Goal: Information Seeking & Learning: Learn about a topic

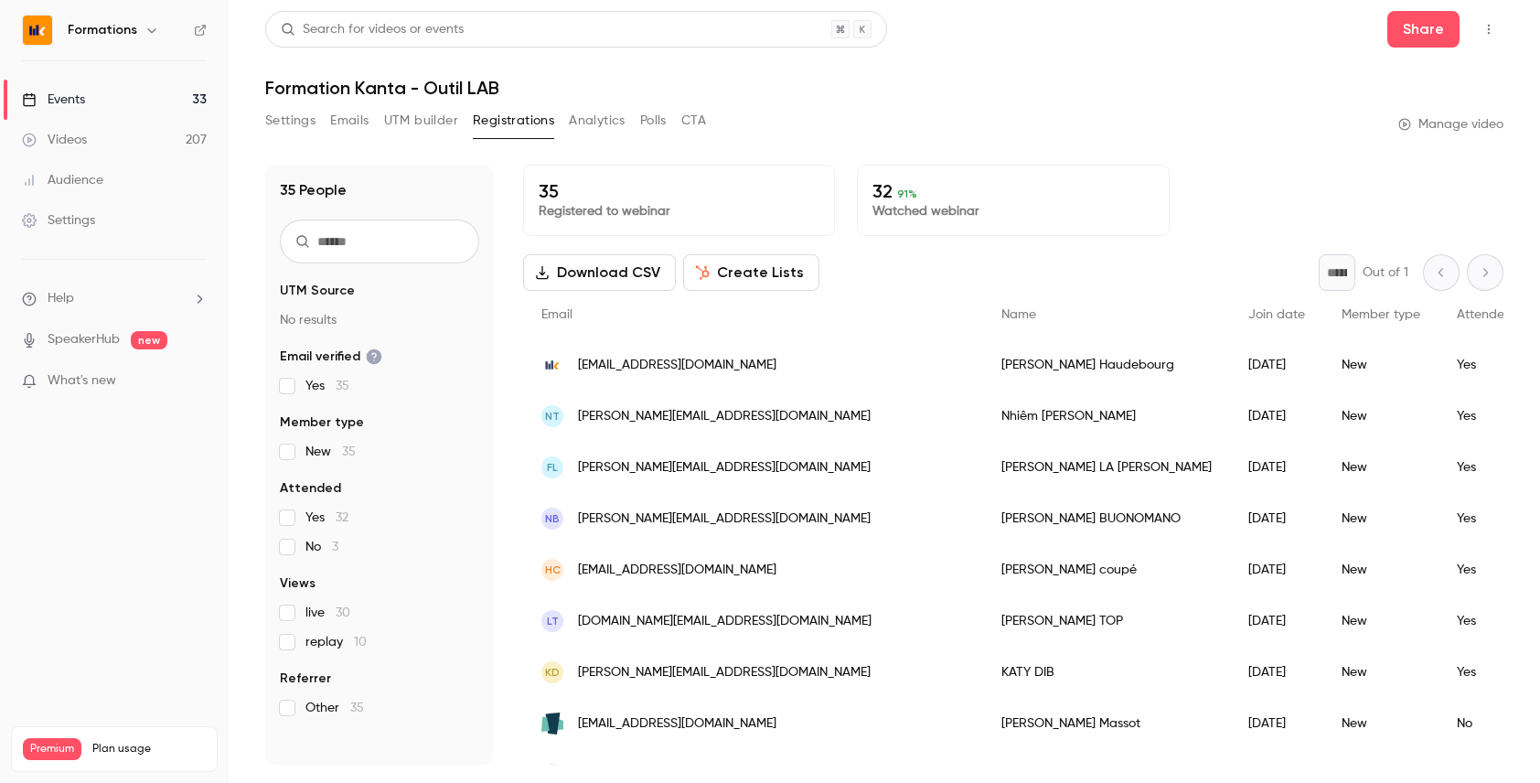
click at [156, 111] on link "Events 33" at bounding box center [114, 100] width 229 height 40
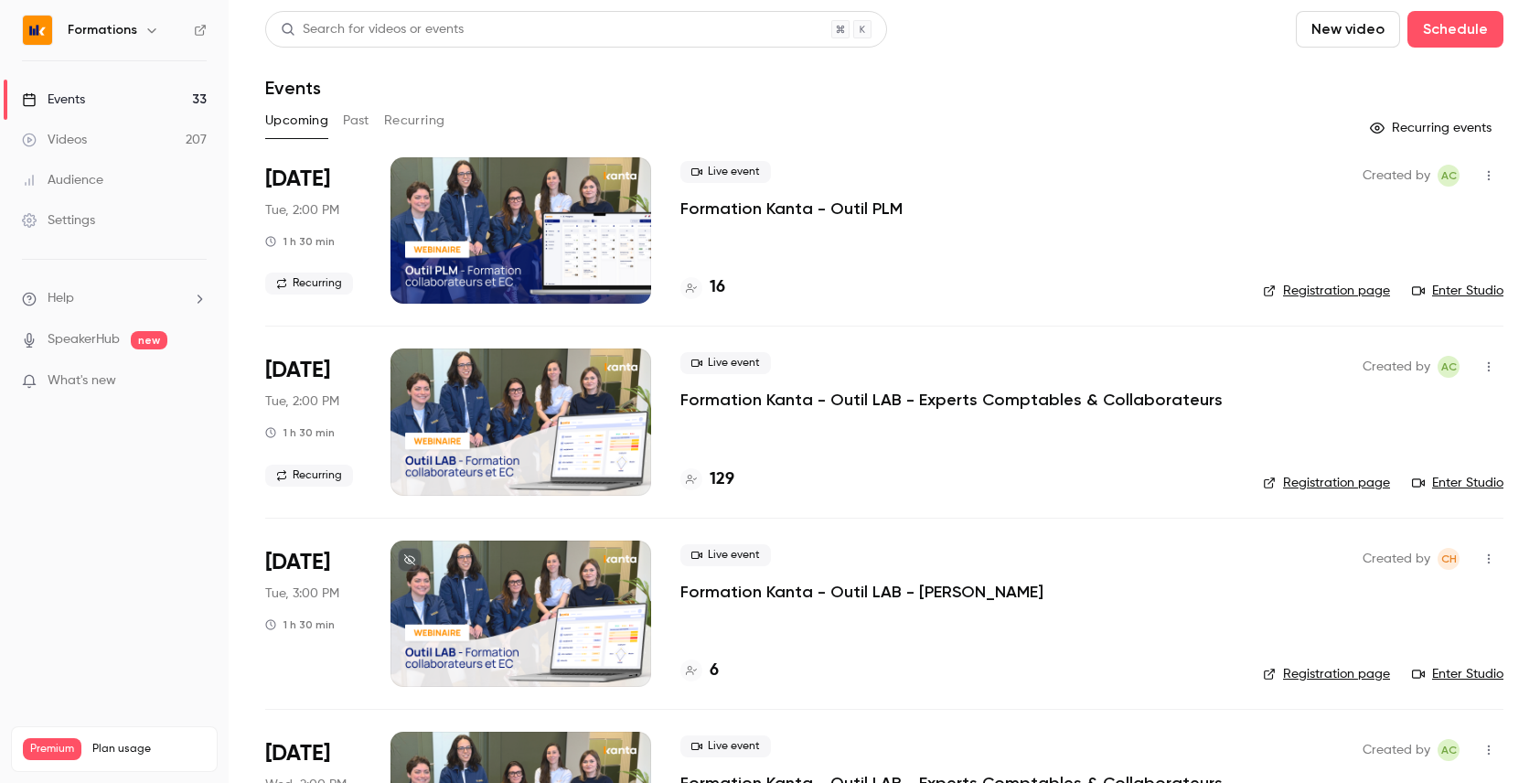
click at [410, 120] on button "Recurring" at bounding box center [414, 120] width 61 height 29
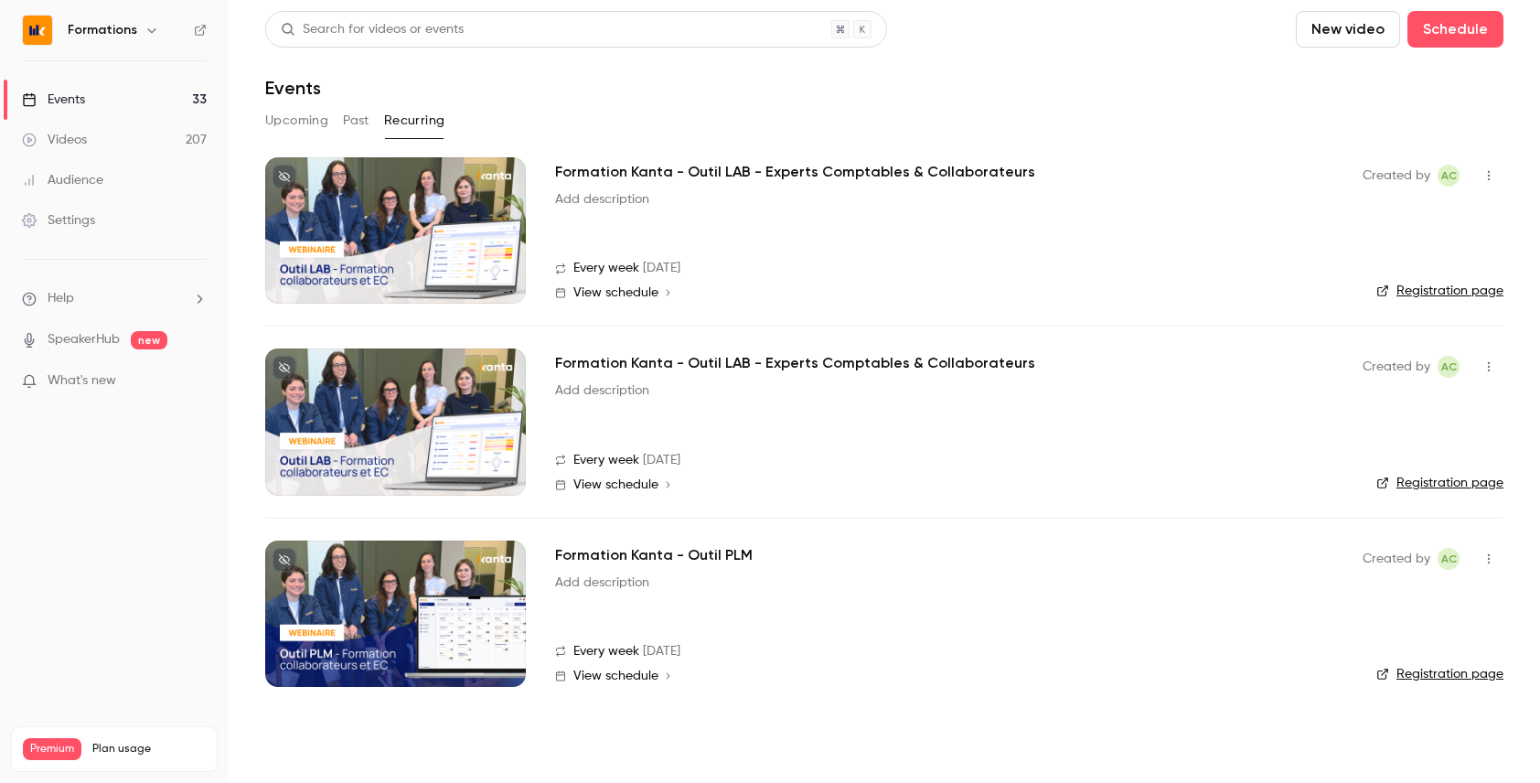
click at [286, 116] on button "Upcoming" at bounding box center [296, 120] width 63 height 29
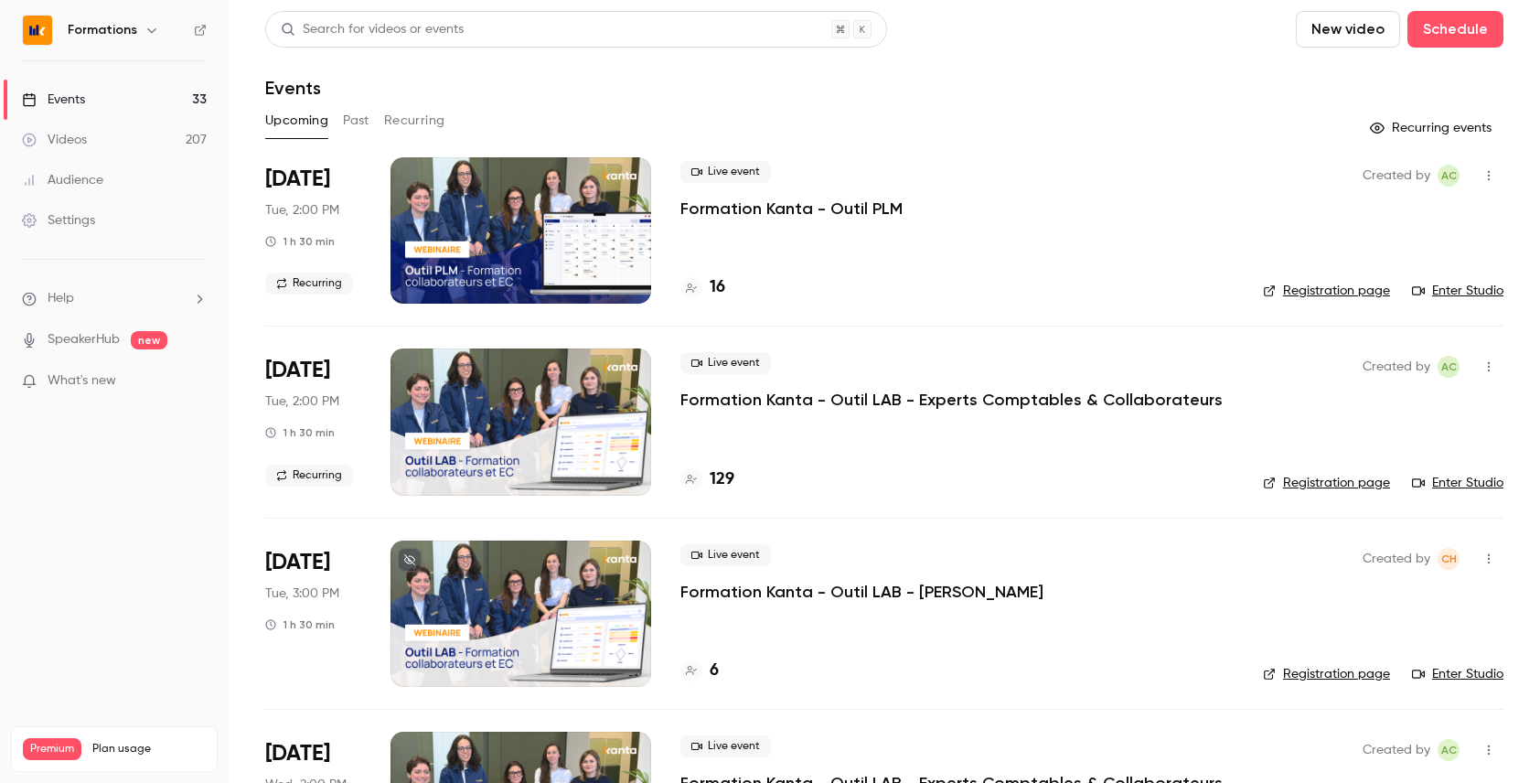
click at [821, 271] on div "Live event Formation Kanta - Outil PLM 16" at bounding box center [957, 230] width 553 height 146
click at [1456, 480] on link "Enter Studio" at bounding box center [1457, 483] width 91 height 18
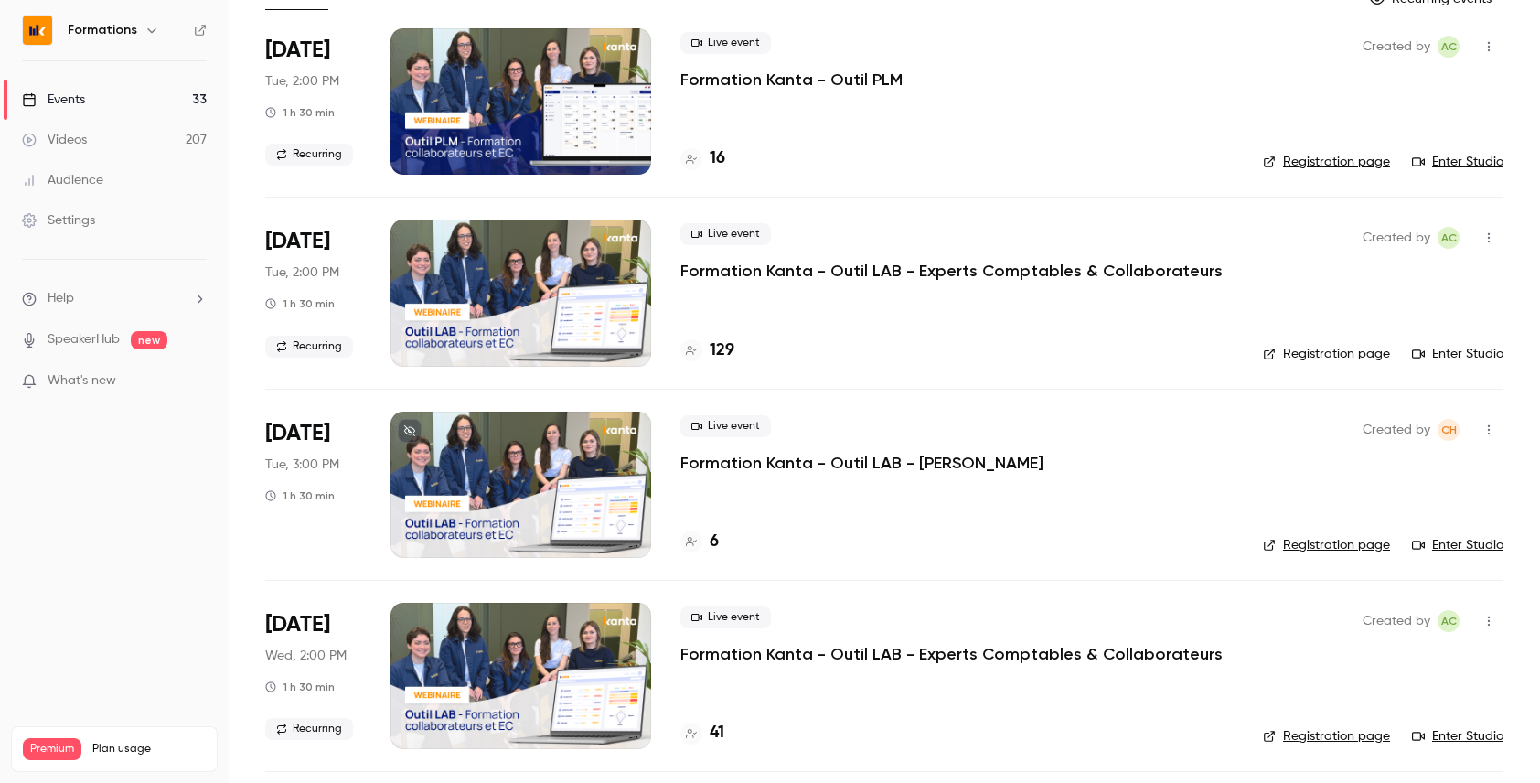
scroll to position [199, 0]
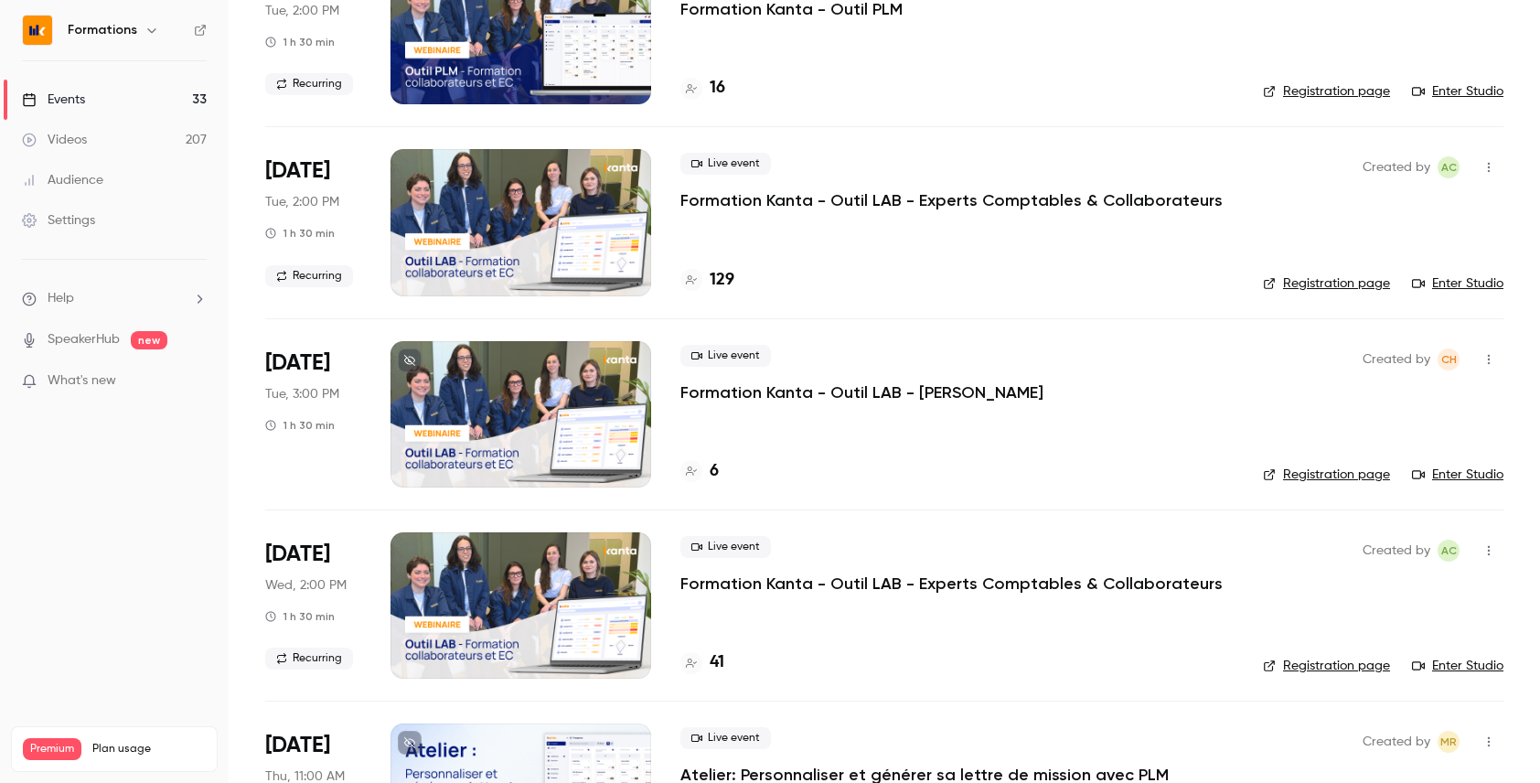
click at [711, 204] on p "Formation Kanta - Outil LAB - Experts Comptables & Collaborateurs" at bounding box center [952, 200] width 542 height 22
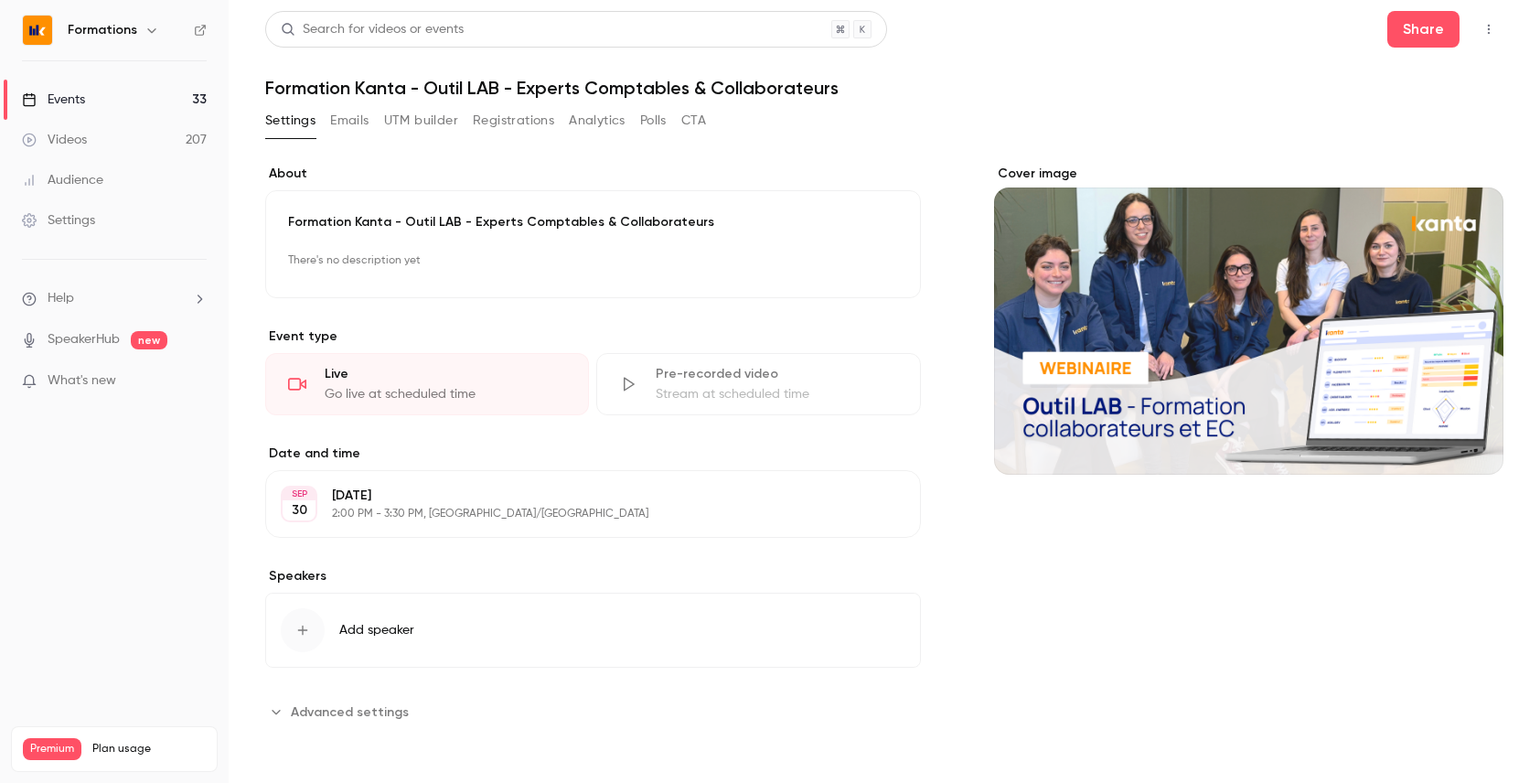
click at [570, 324] on div "**********" at bounding box center [593, 446] width 656 height 562
click at [614, 121] on button "Analytics" at bounding box center [597, 120] width 57 height 29
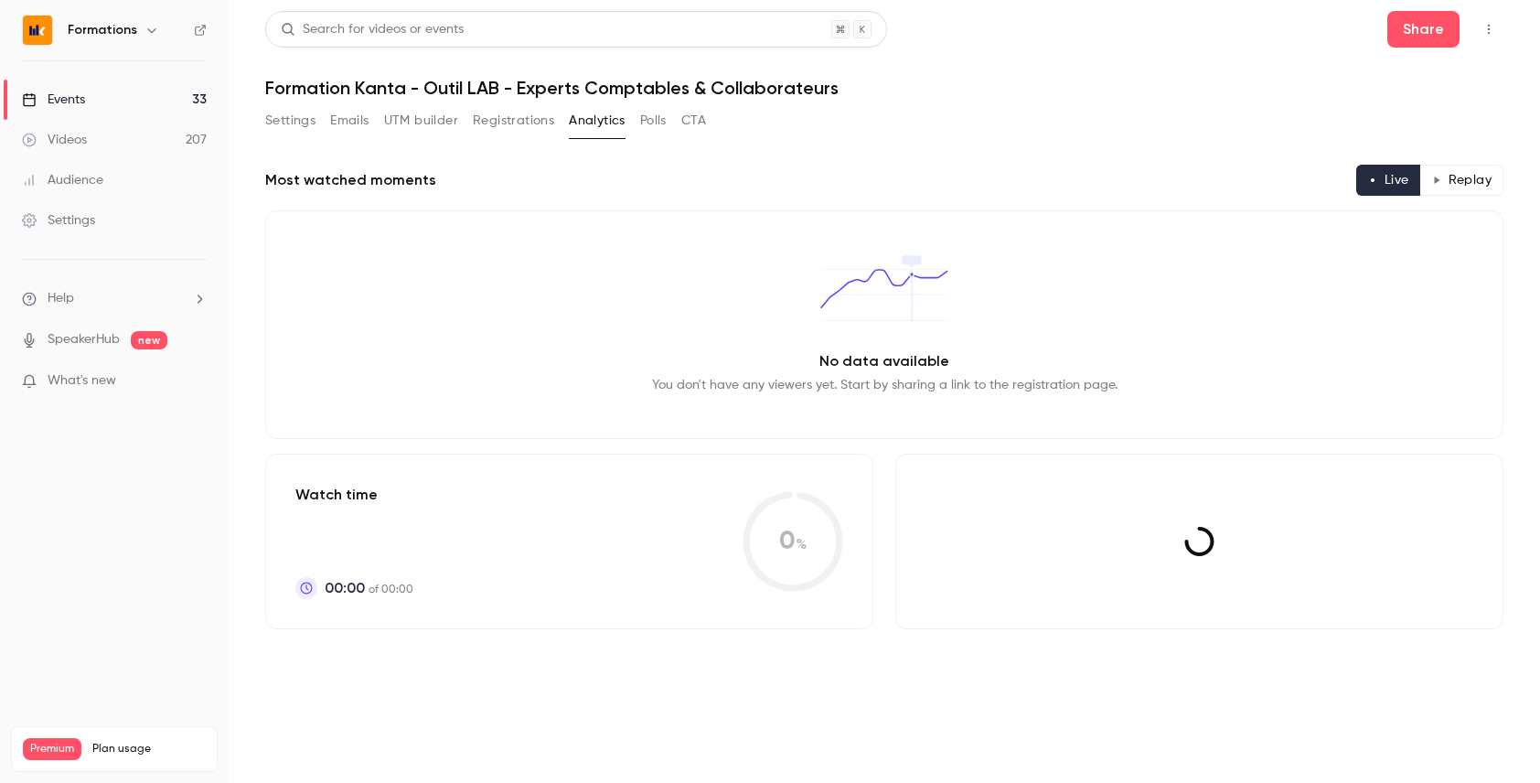
click at [661, 120] on button "Polls" at bounding box center [653, 120] width 27 height 29
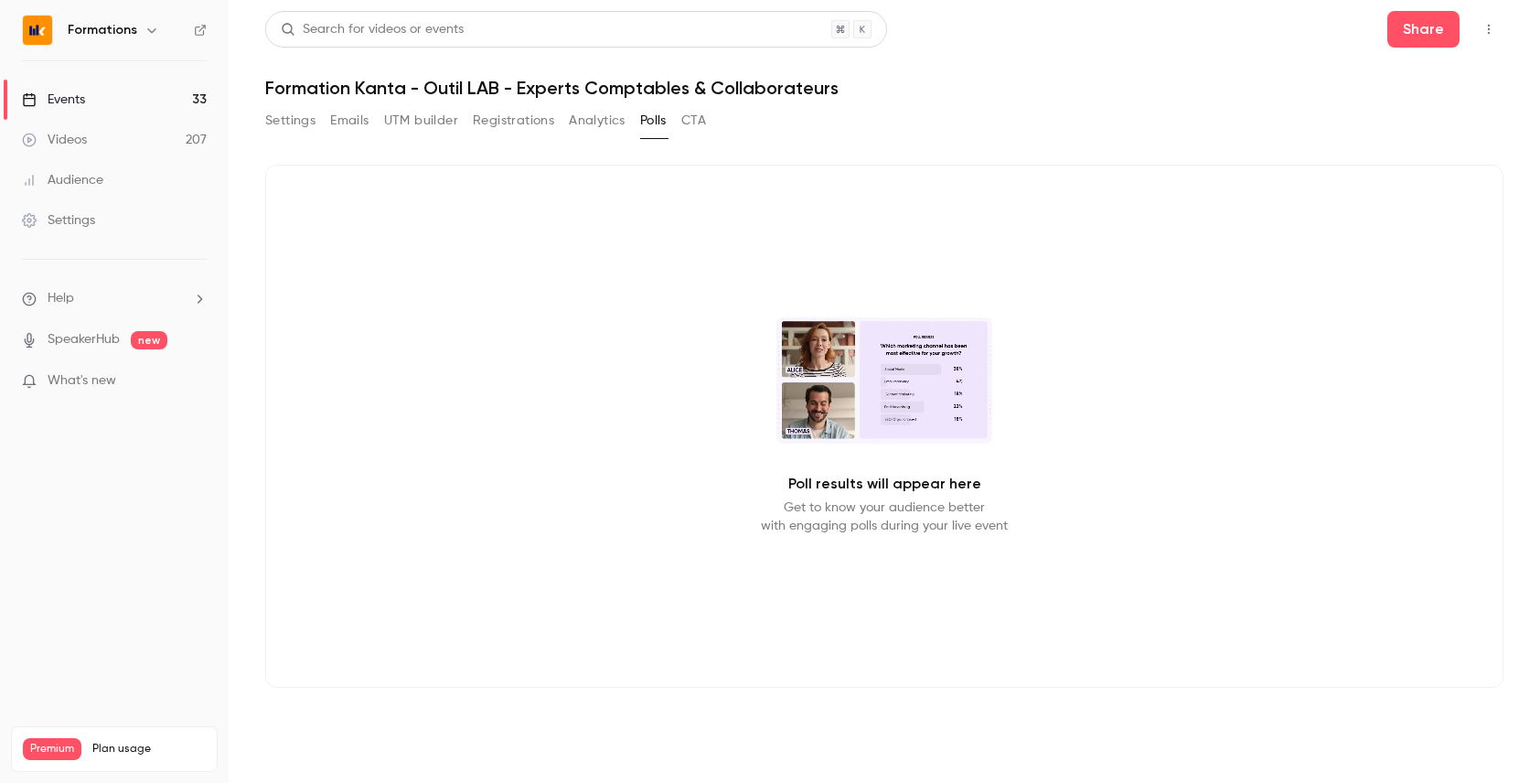
click at [688, 118] on button "CTA" at bounding box center [693, 120] width 25 height 29
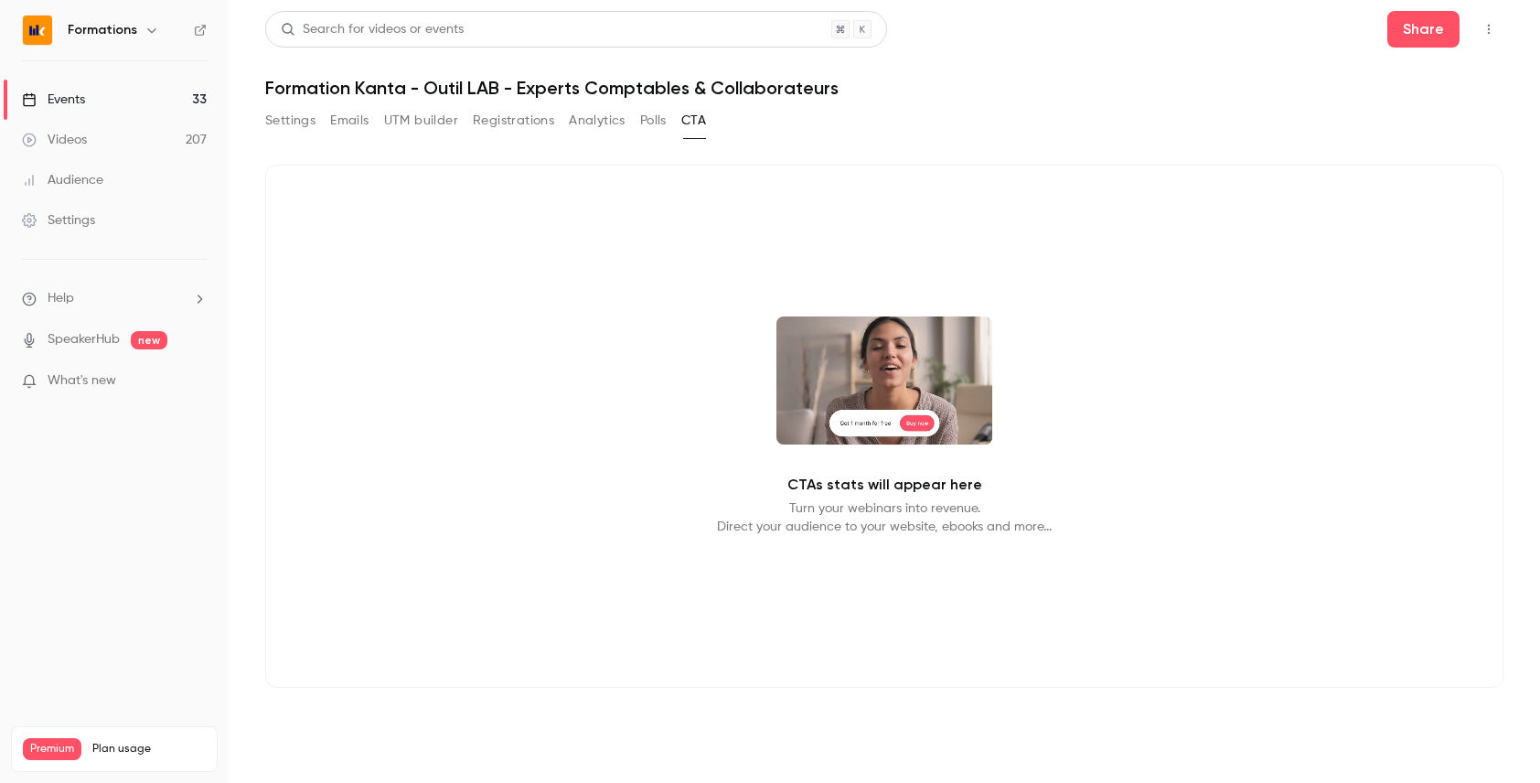
click at [635, 123] on div "Settings Emails UTM builder Registrations Analytics Polls CTA" at bounding box center [485, 120] width 441 height 29
click at [665, 117] on button "Polls" at bounding box center [653, 120] width 27 height 29
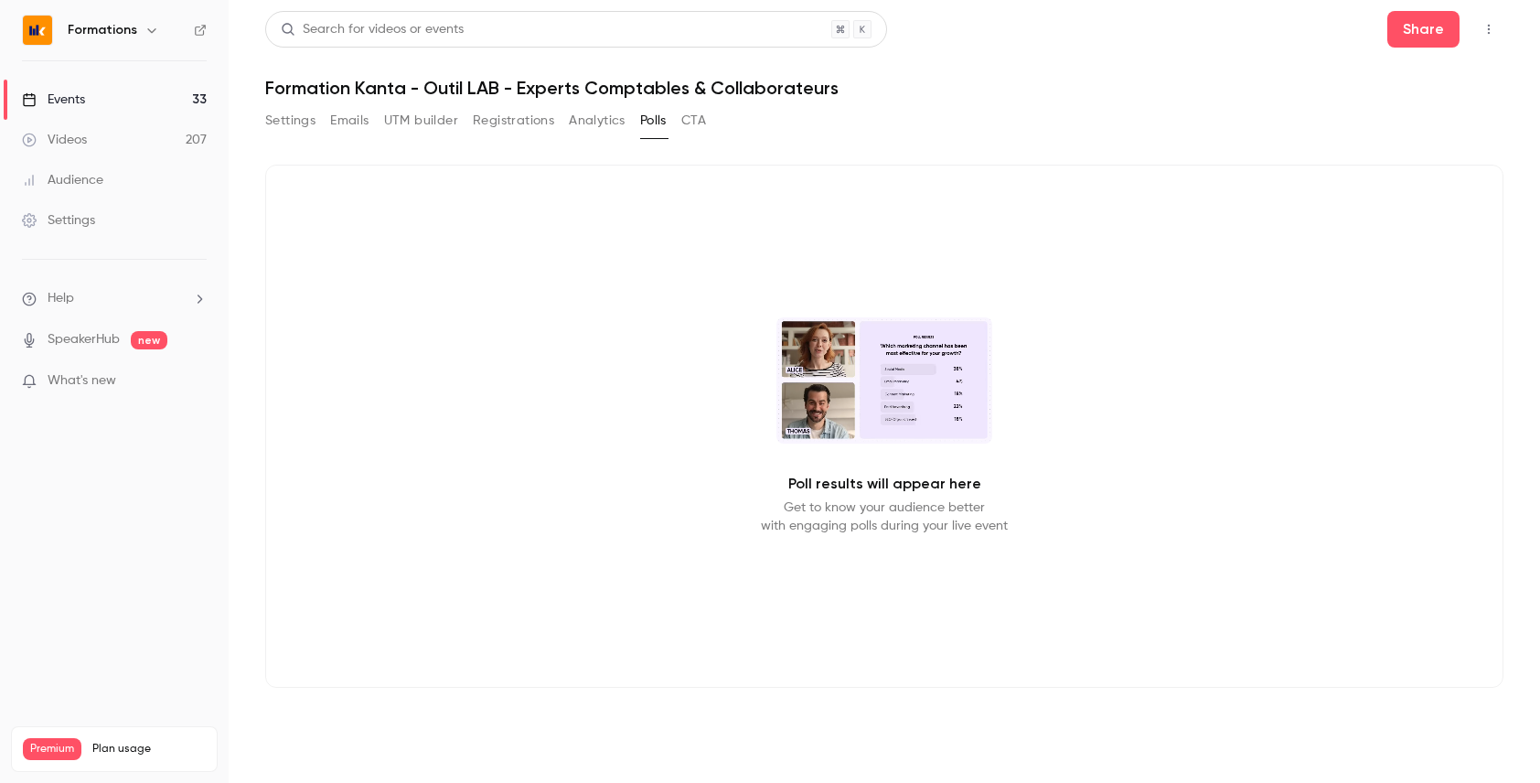
click at [590, 122] on button "Analytics" at bounding box center [597, 120] width 57 height 29
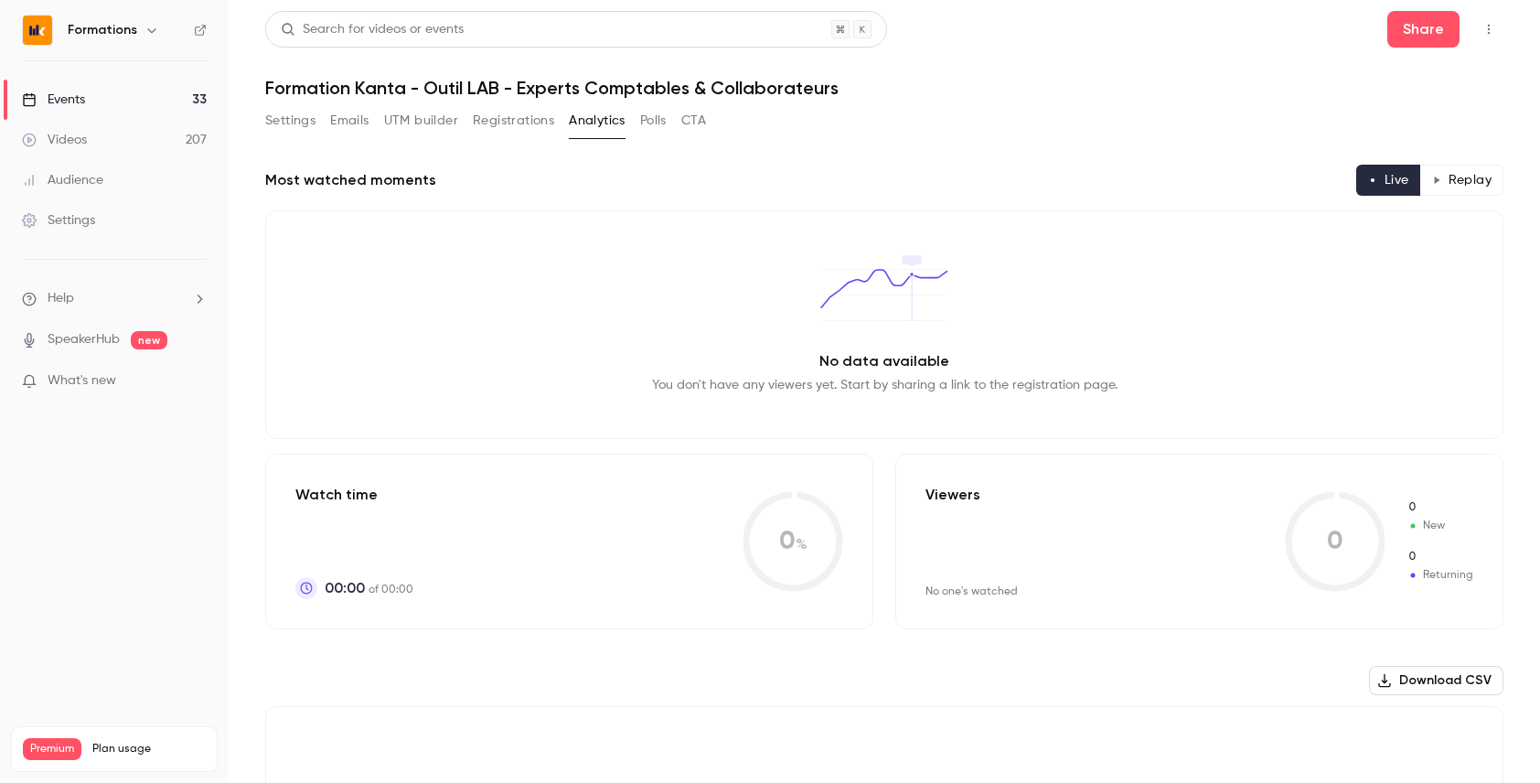
click at [656, 123] on button "Polls" at bounding box center [653, 120] width 27 height 29
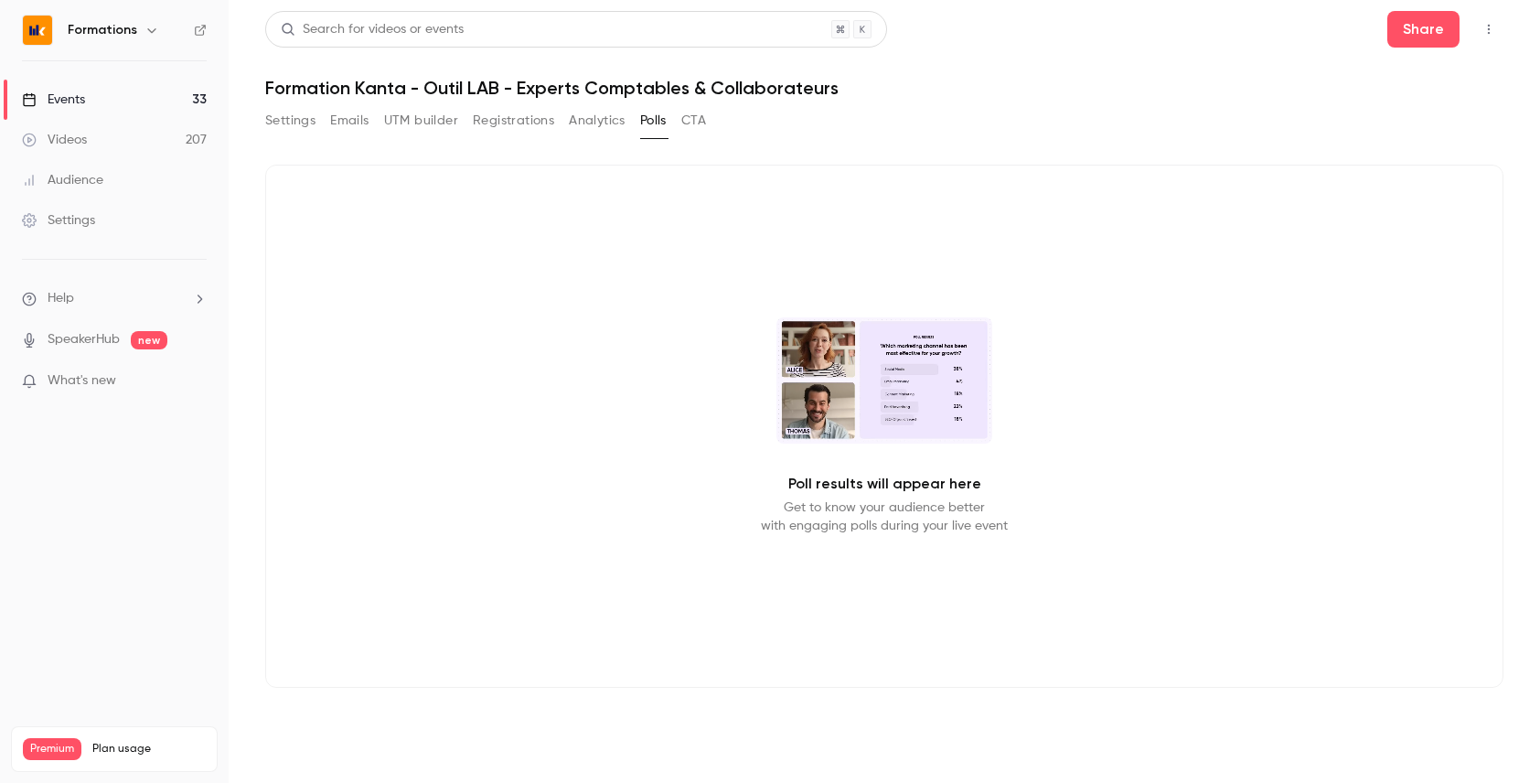
click at [692, 123] on button "CTA" at bounding box center [693, 120] width 25 height 29
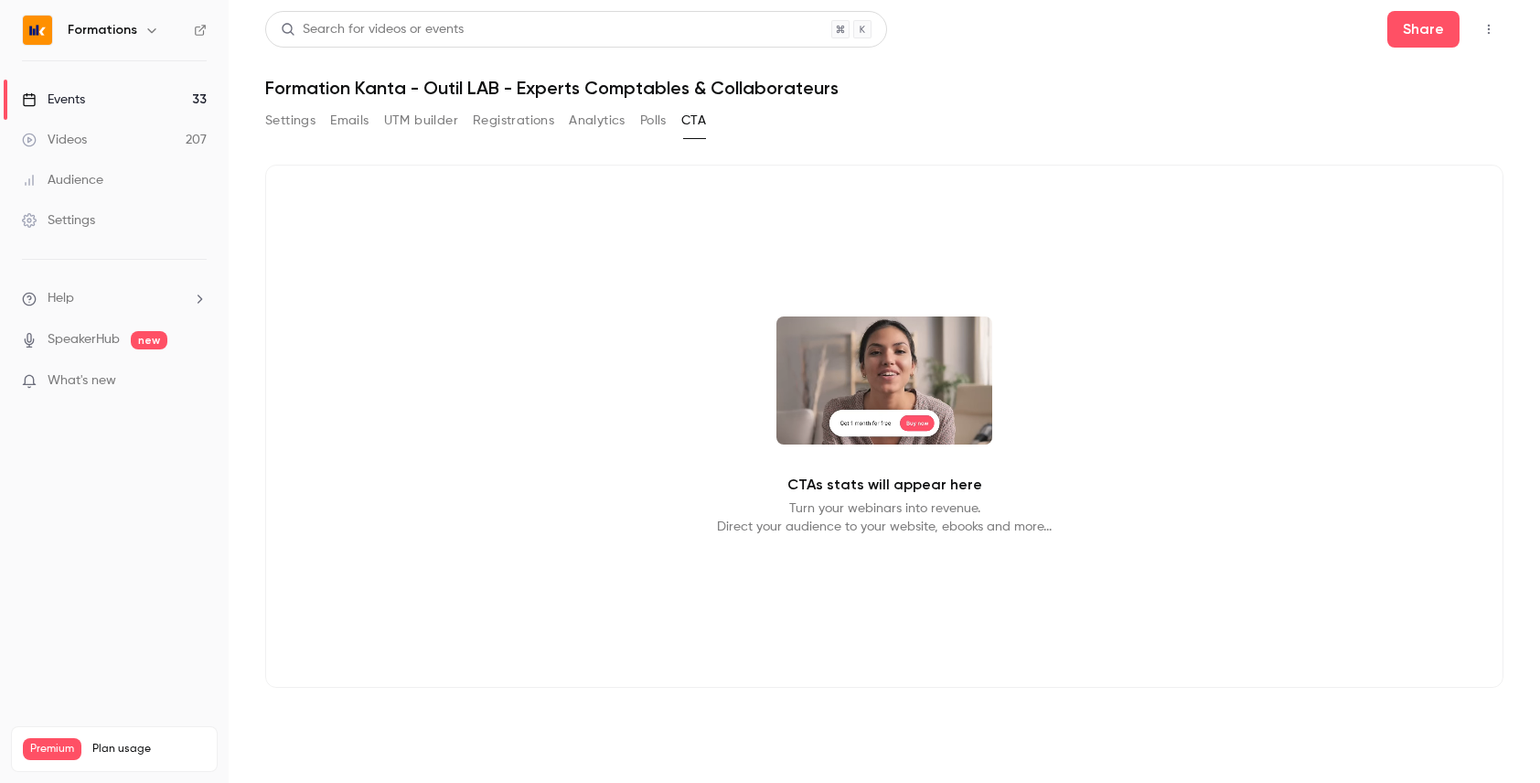
click at [656, 128] on button "Polls" at bounding box center [653, 120] width 27 height 29
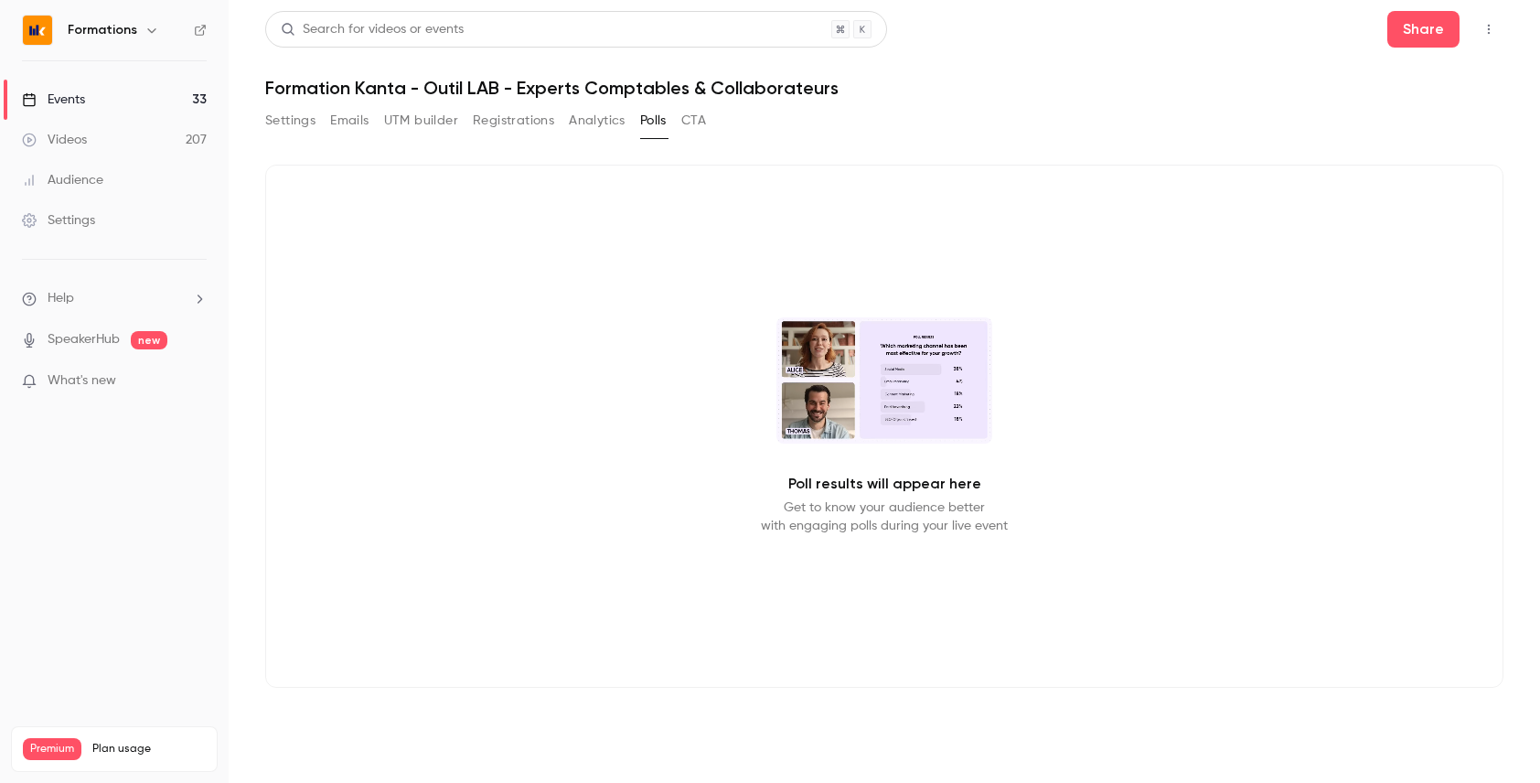
click at [79, 94] on div "Events" at bounding box center [53, 100] width 63 height 18
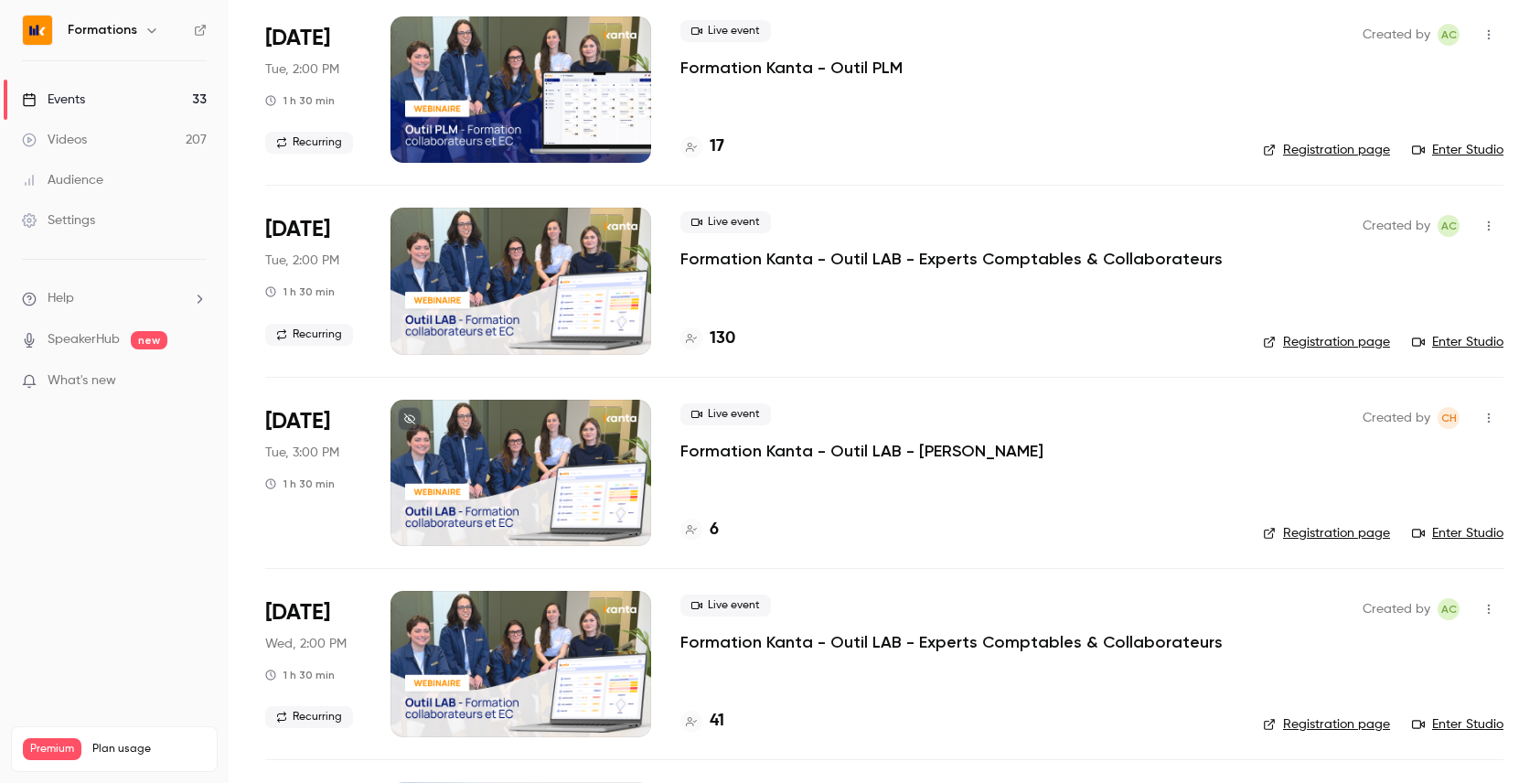
scroll to position [145, 0]
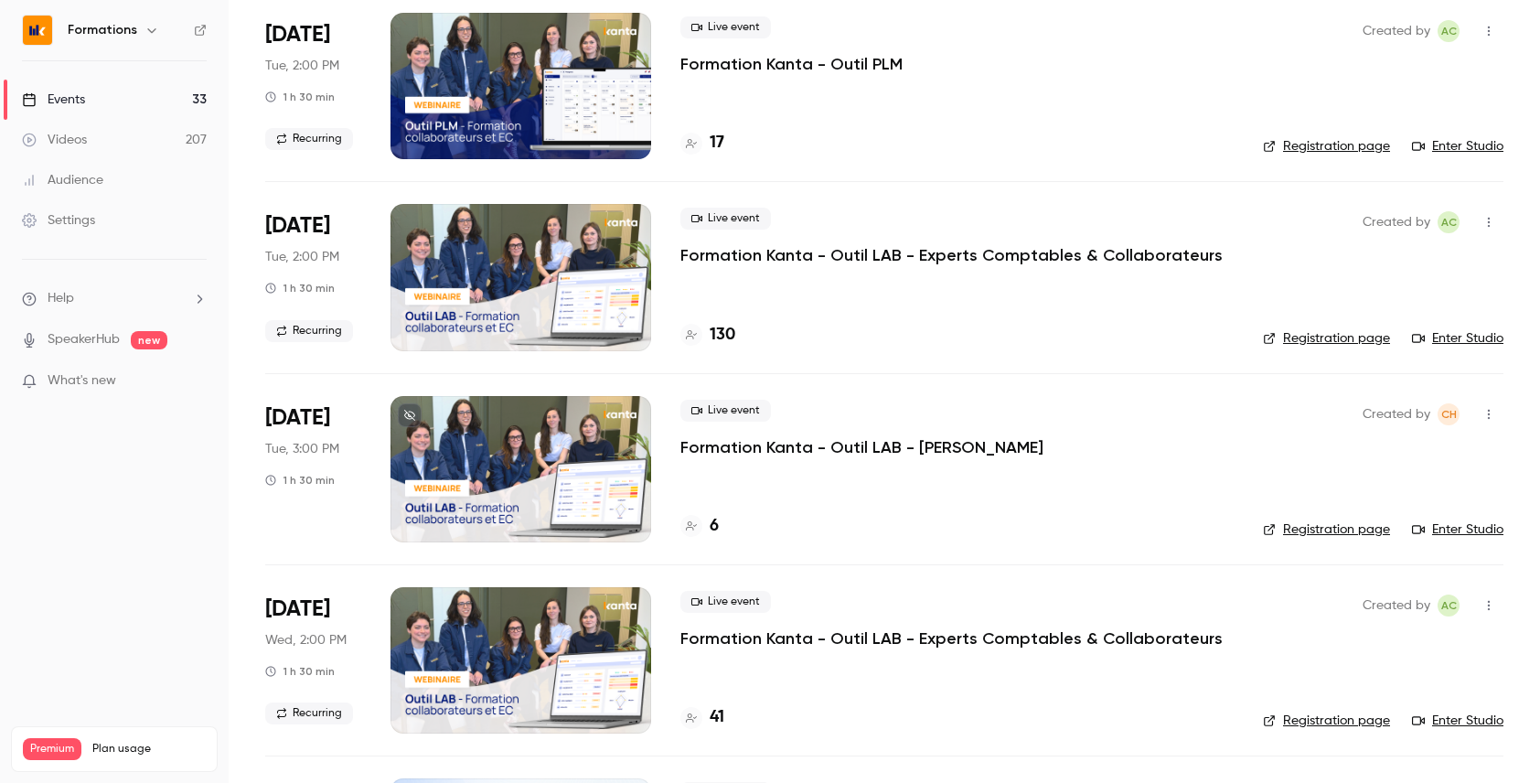
click at [1311, 340] on link "Registration page" at bounding box center [1326, 338] width 127 height 18
click at [715, 250] on p "Formation Kanta - Outil LAB - Experts Comptables & Collaborateurs" at bounding box center [952, 255] width 542 height 22
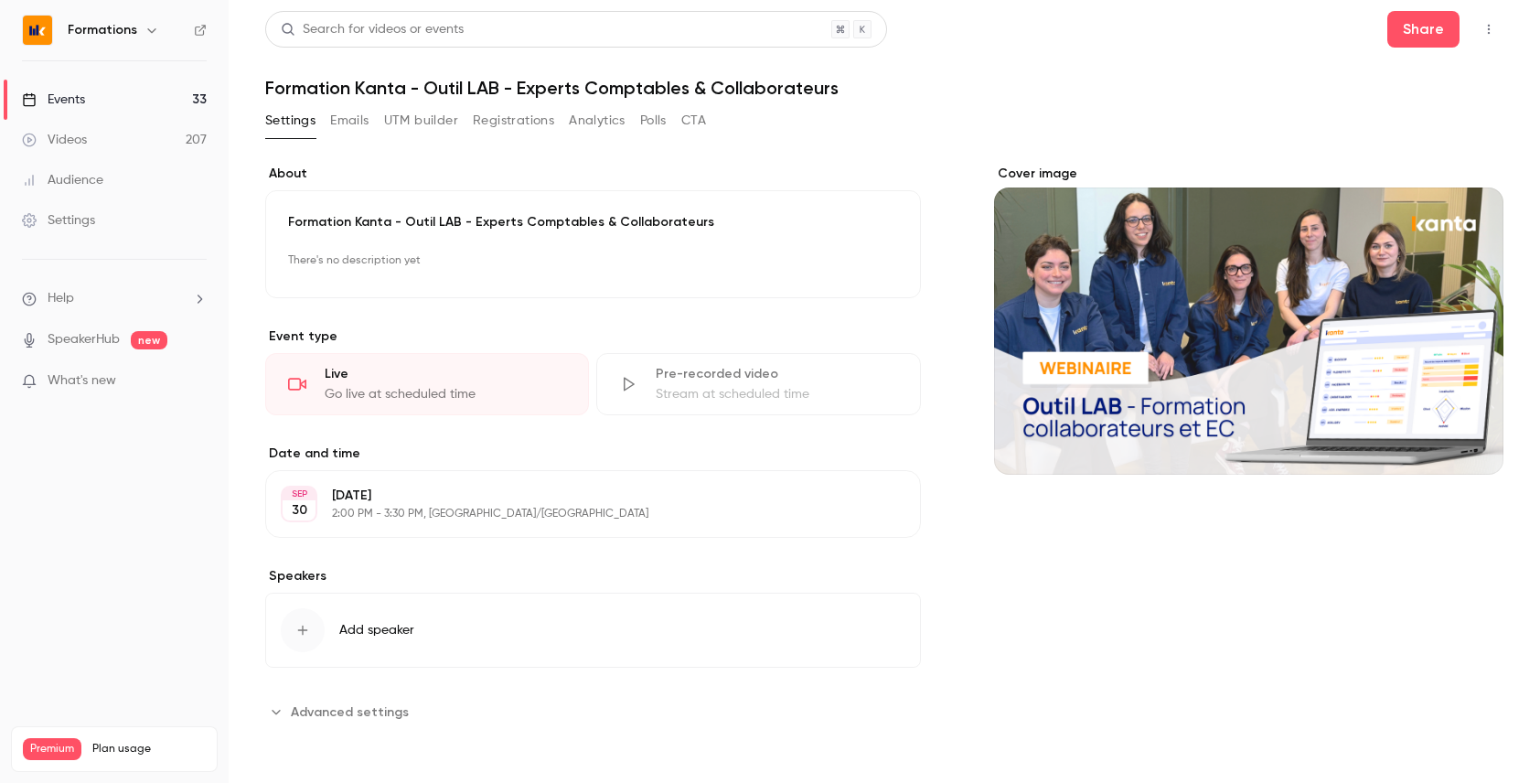
click at [585, 113] on button "Analytics" at bounding box center [597, 120] width 57 height 29
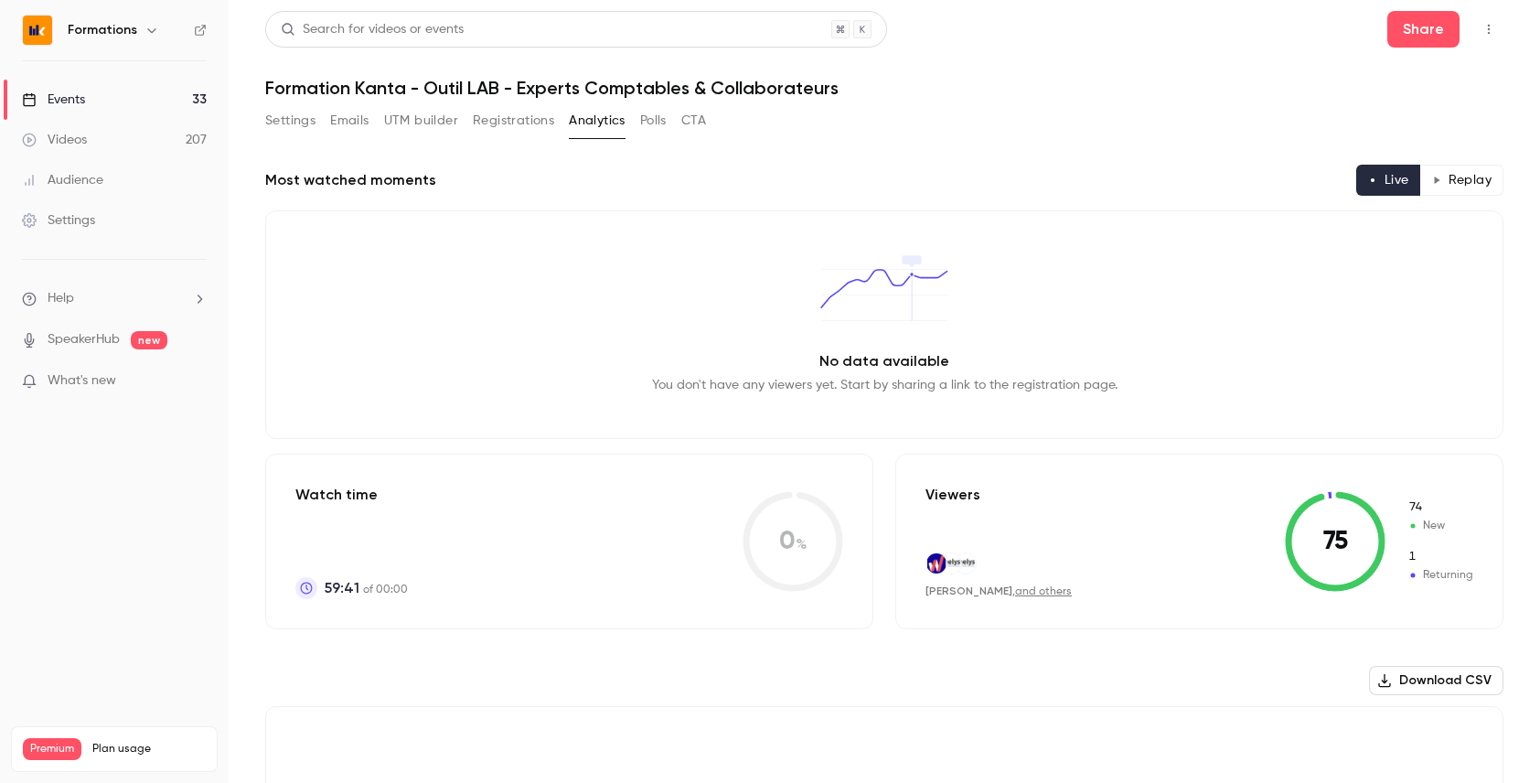
click at [649, 114] on button "Polls" at bounding box center [653, 120] width 27 height 29
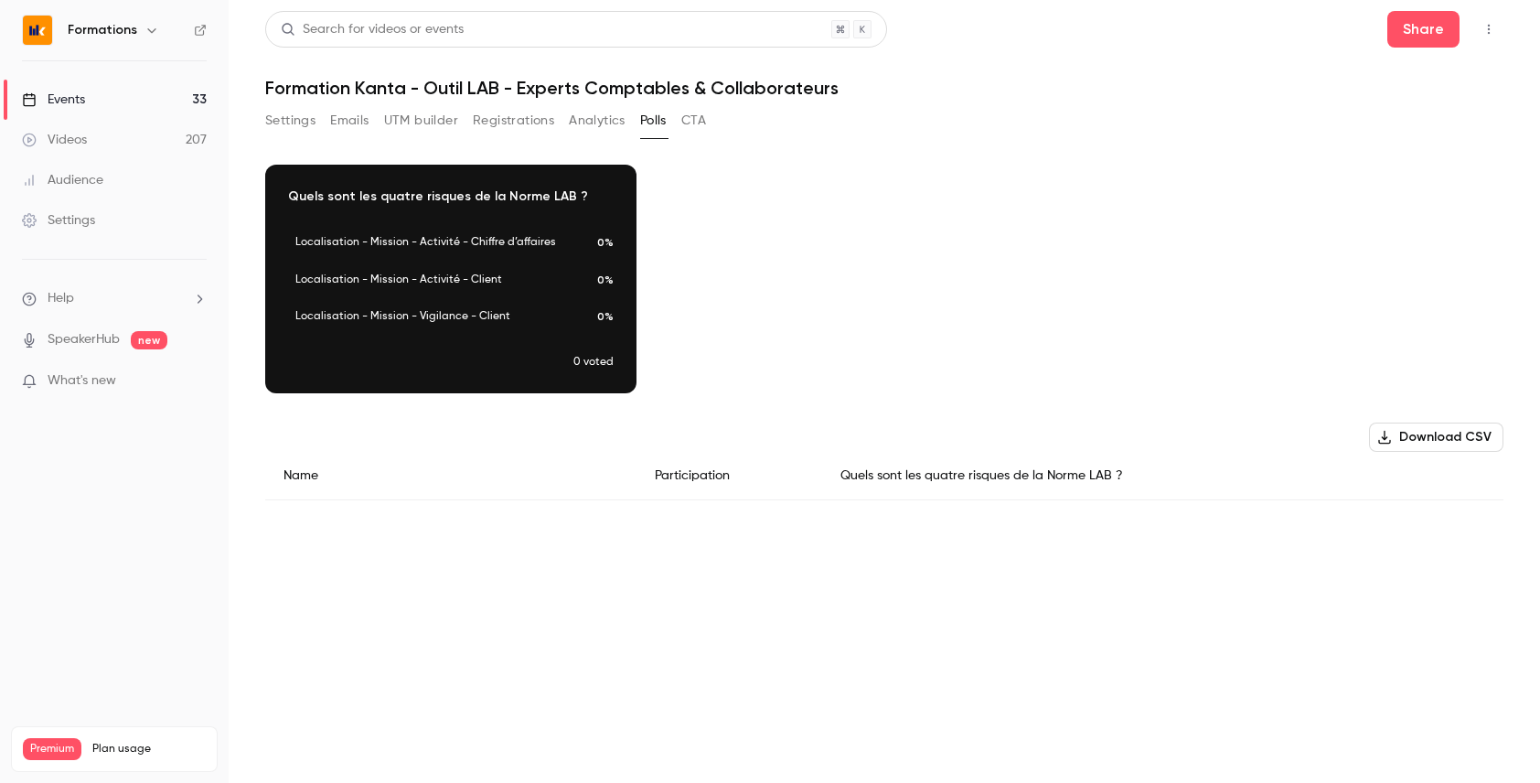
click at [583, 109] on button "Analytics" at bounding box center [597, 120] width 57 height 29
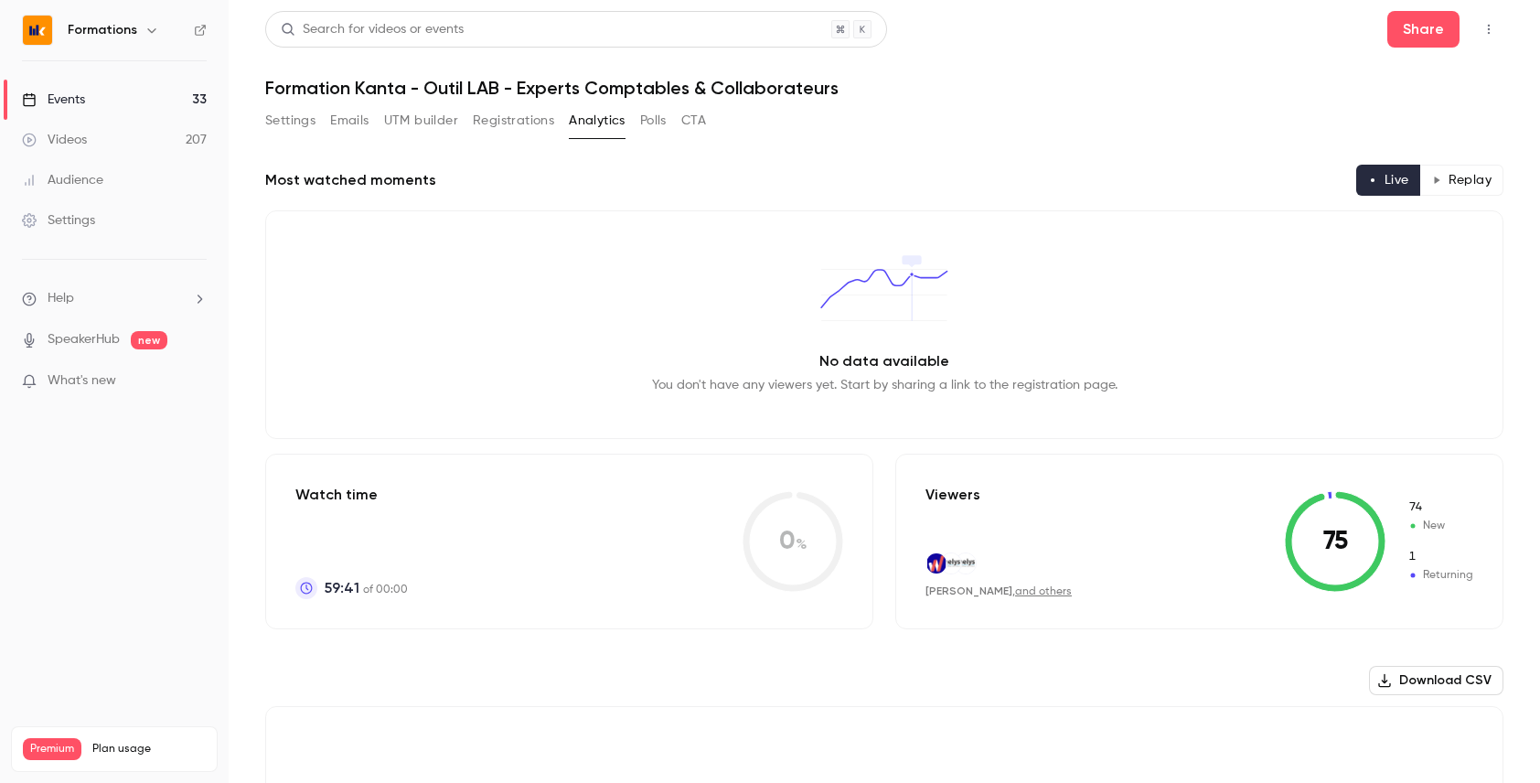
click at [660, 124] on button "Polls" at bounding box center [653, 120] width 27 height 29
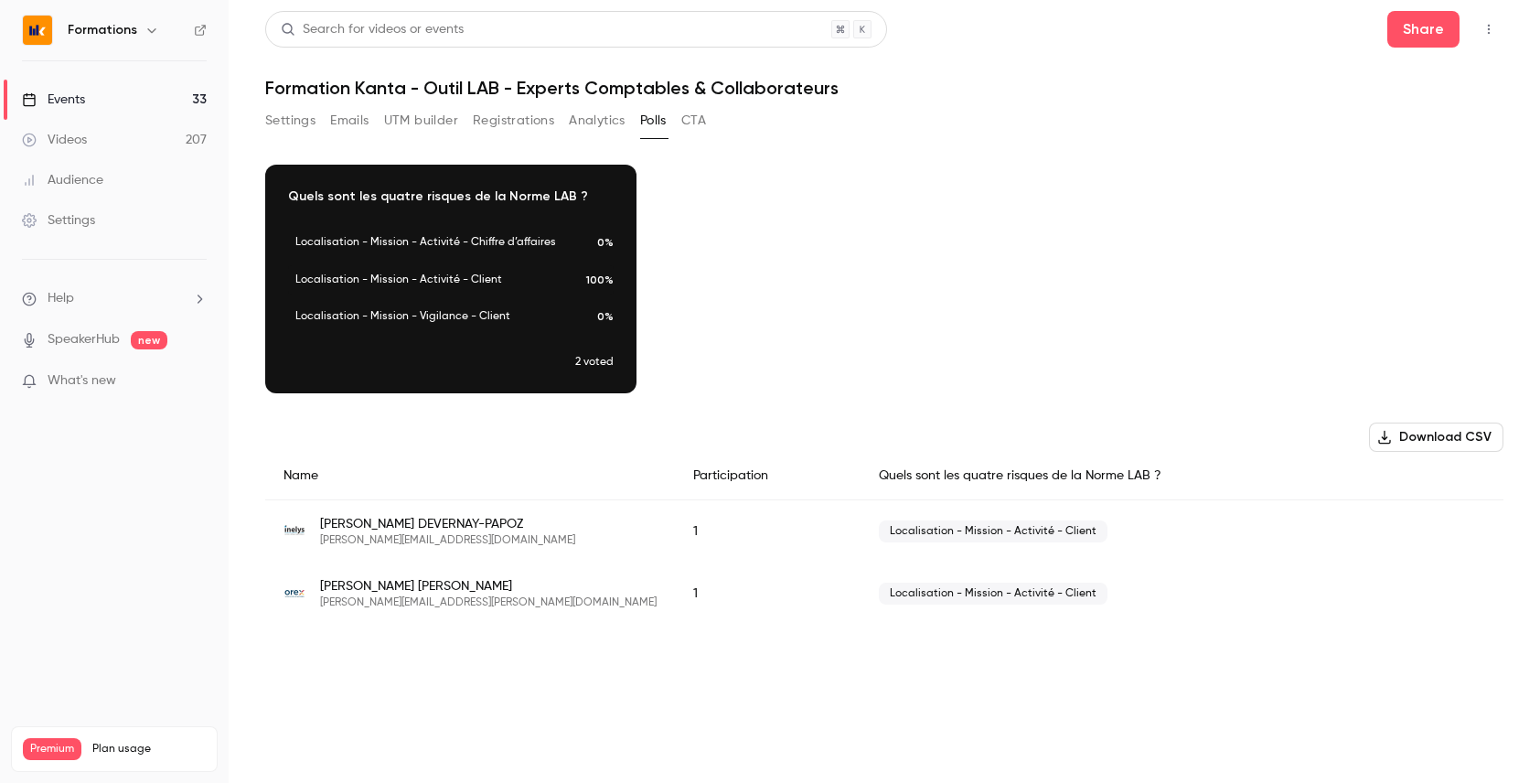
click at [573, 130] on button "Analytics" at bounding box center [597, 120] width 57 height 29
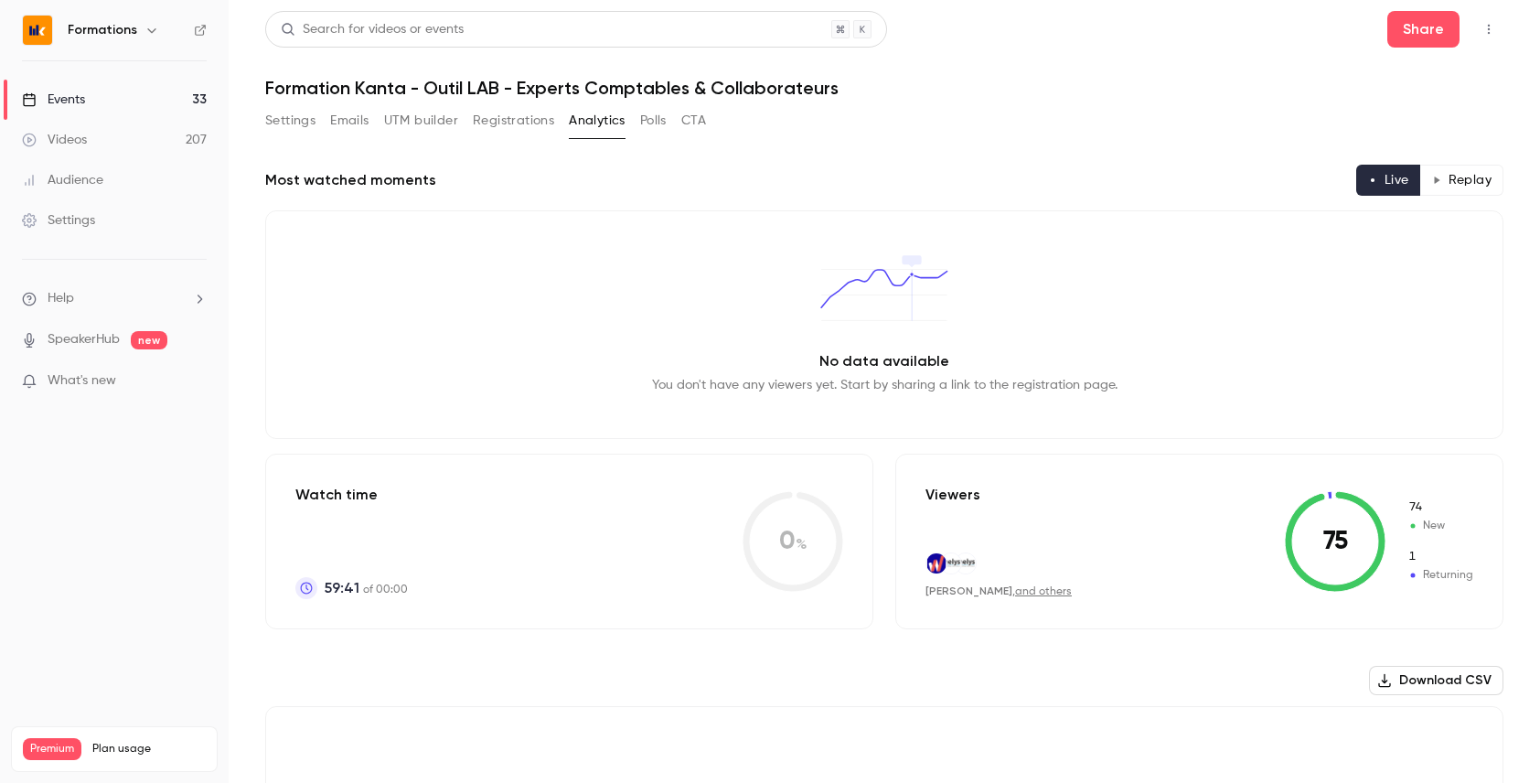
click at [652, 120] on button "Polls" at bounding box center [653, 120] width 27 height 29
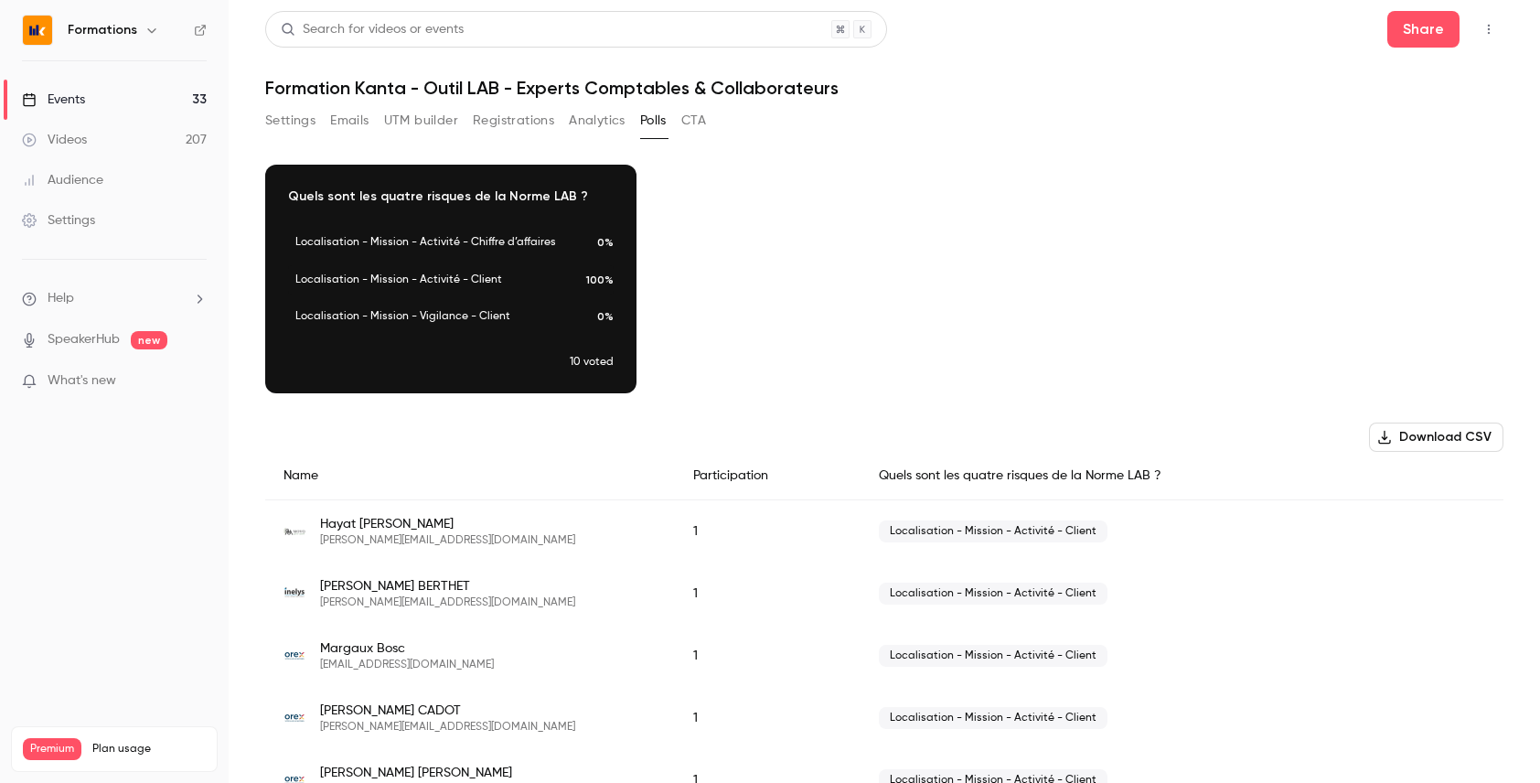
click at [594, 118] on button "Analytics" at bounding box center [597, 120] width 57 height 29
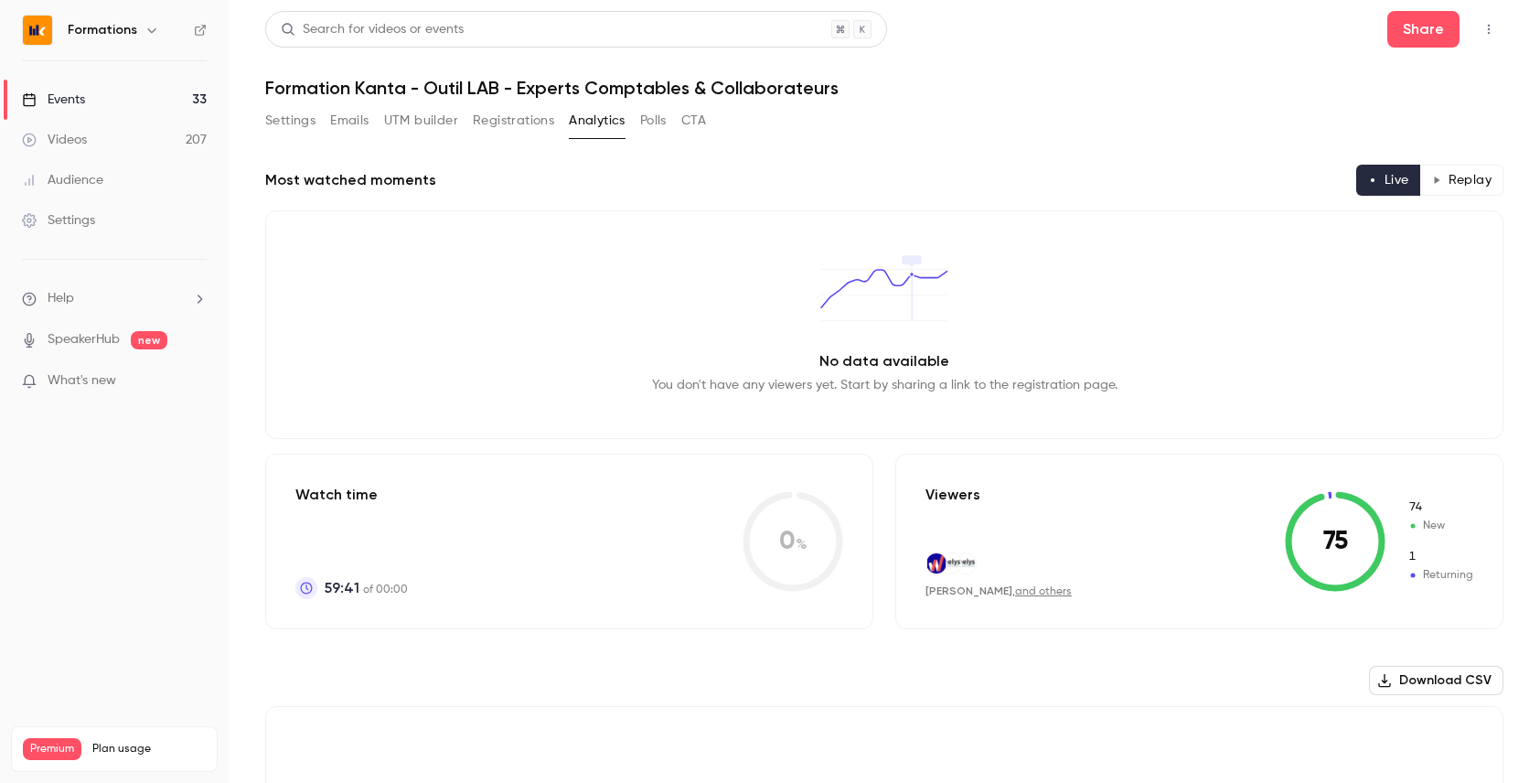
click at [647, 116] on button "Polls" at bounding box center [653, 120] width 27 height 29
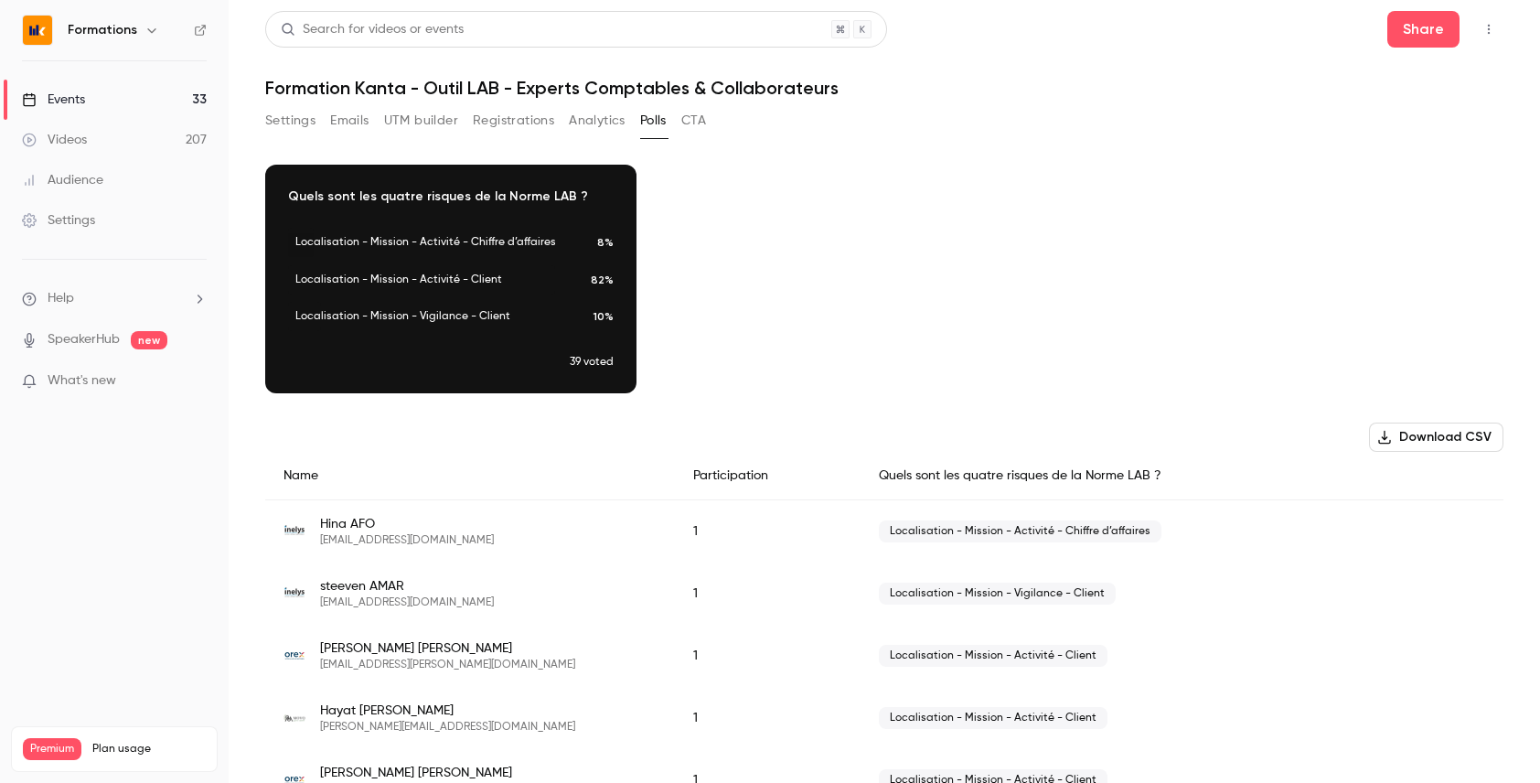
click at [612, 119] on button "Analytics" at bounding box center [597, 120] width 57 height 29
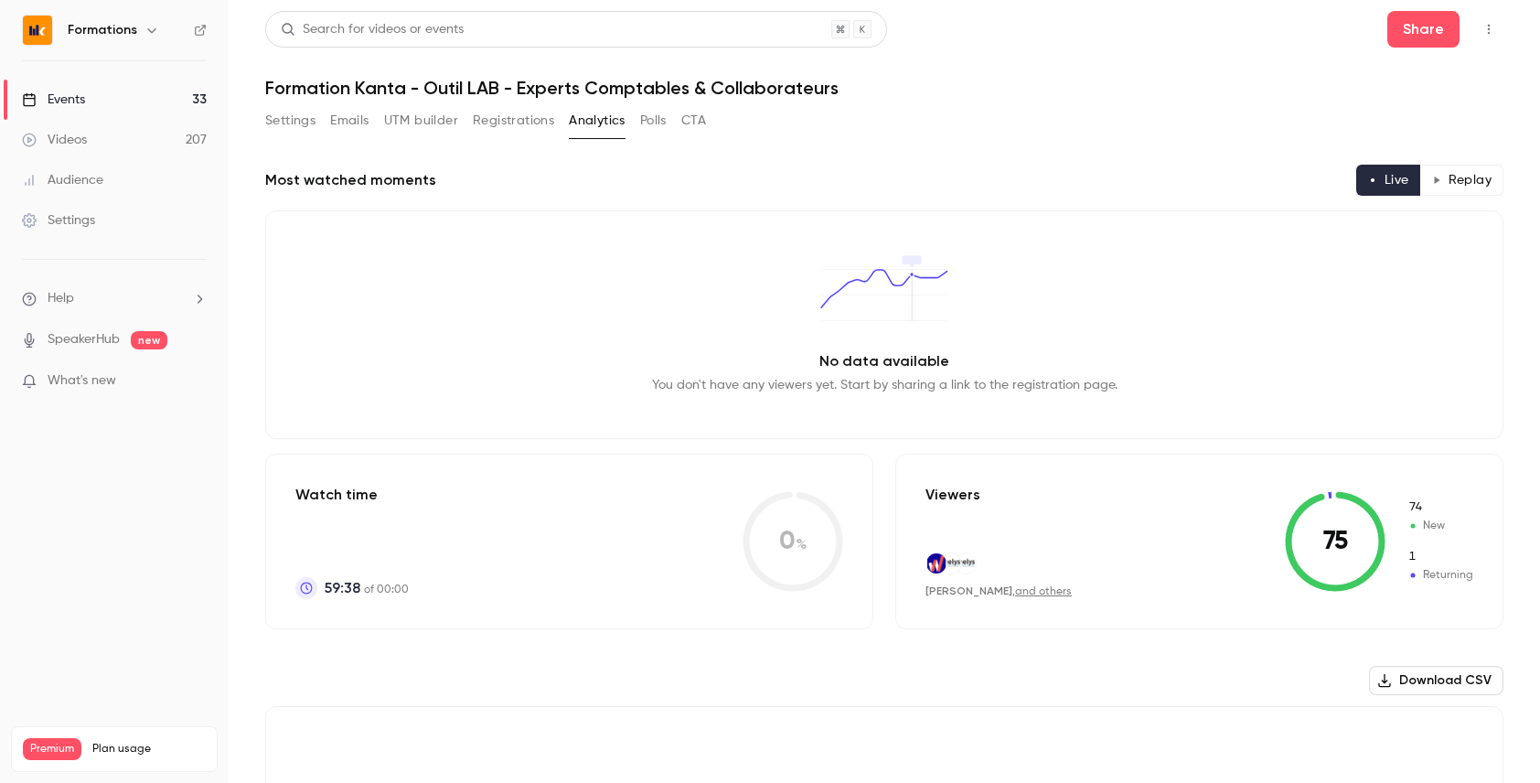
click at [649, 122] on button "Polls" at bounding box center [653, 120] width 27 height 29
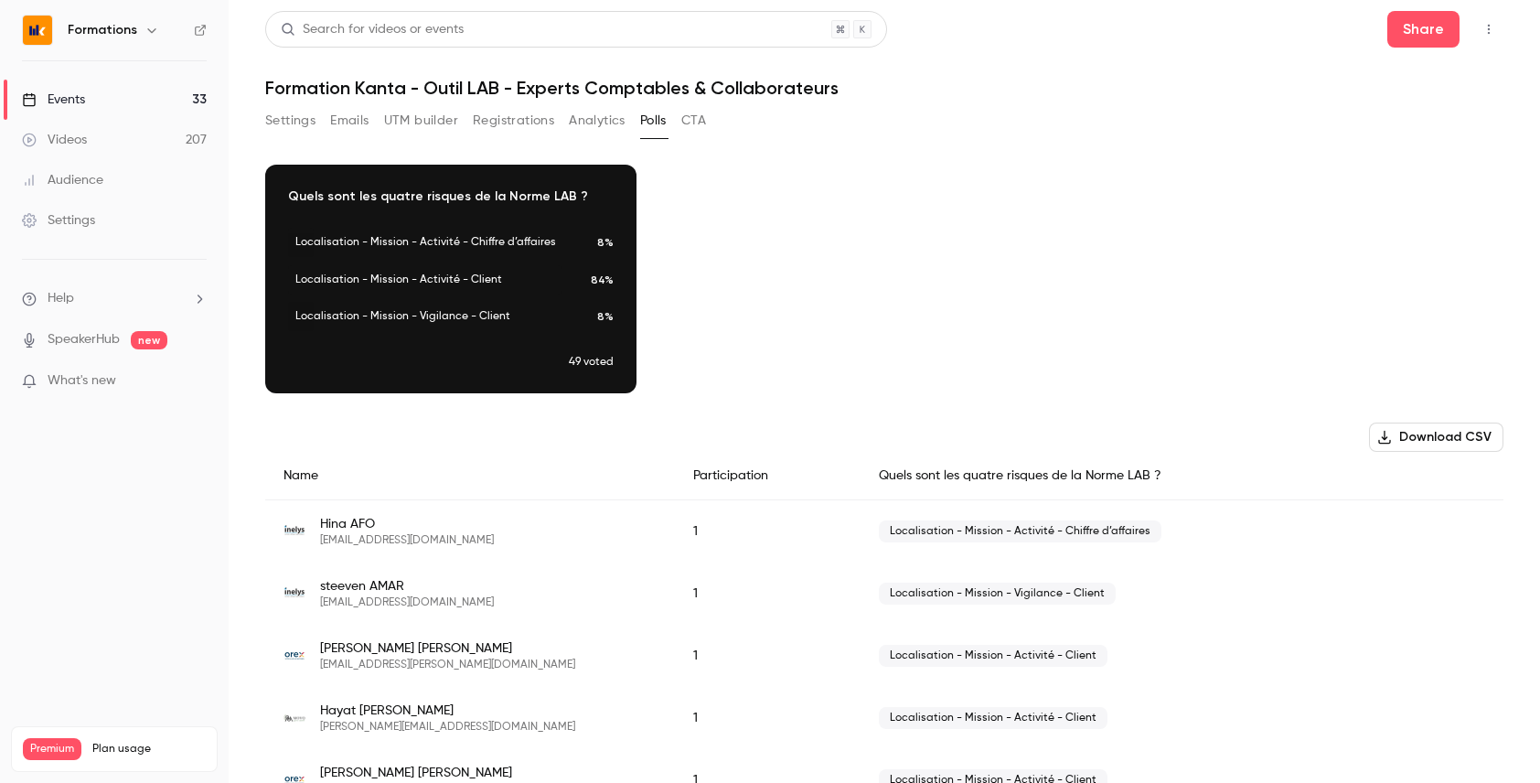
click at [594, 122] on button "Analytics" at bounding box center [597, 120] width 57 height 29
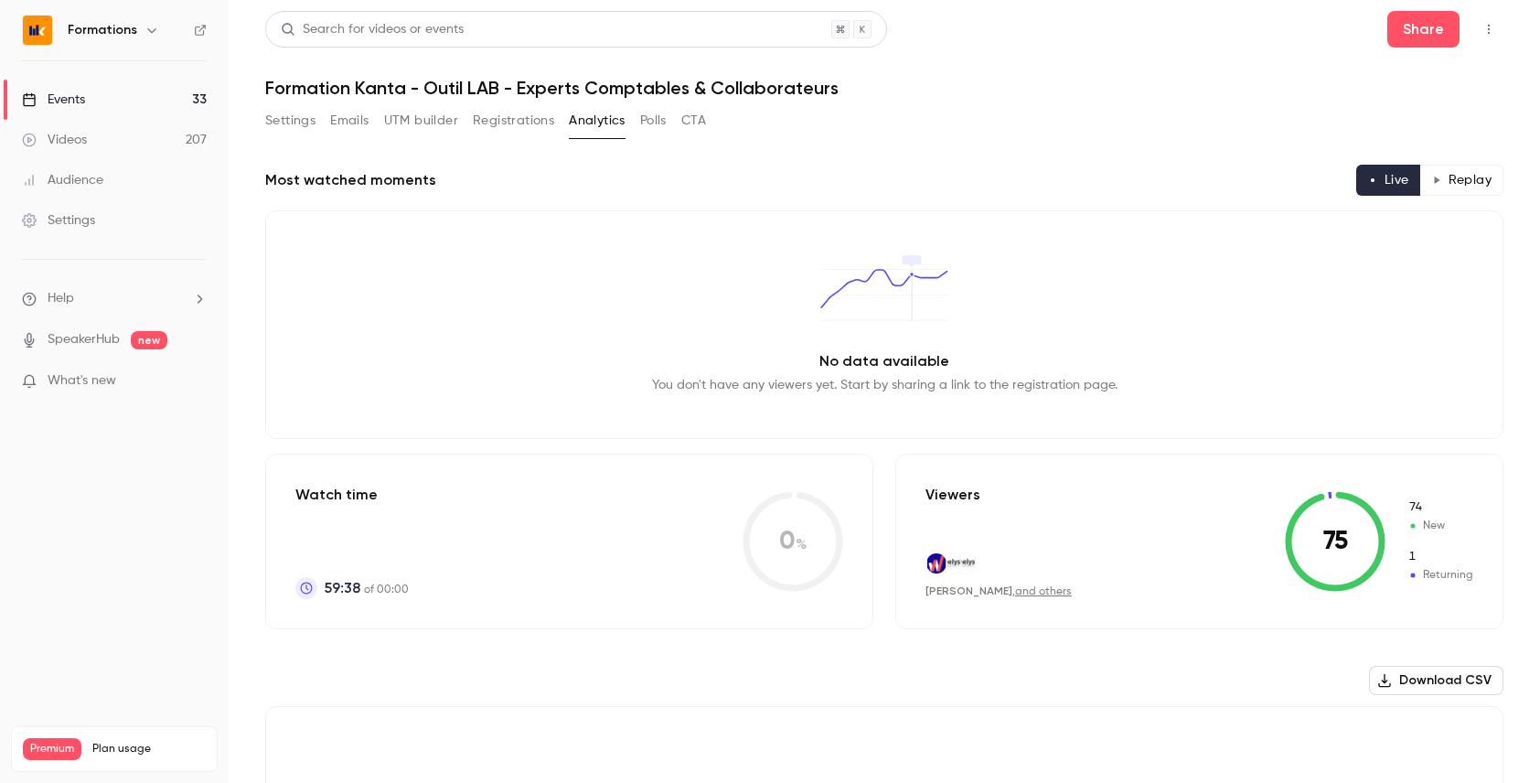
click at [653, 113] on button "Polls" at bounding box center [653, 120] width 27 height 29
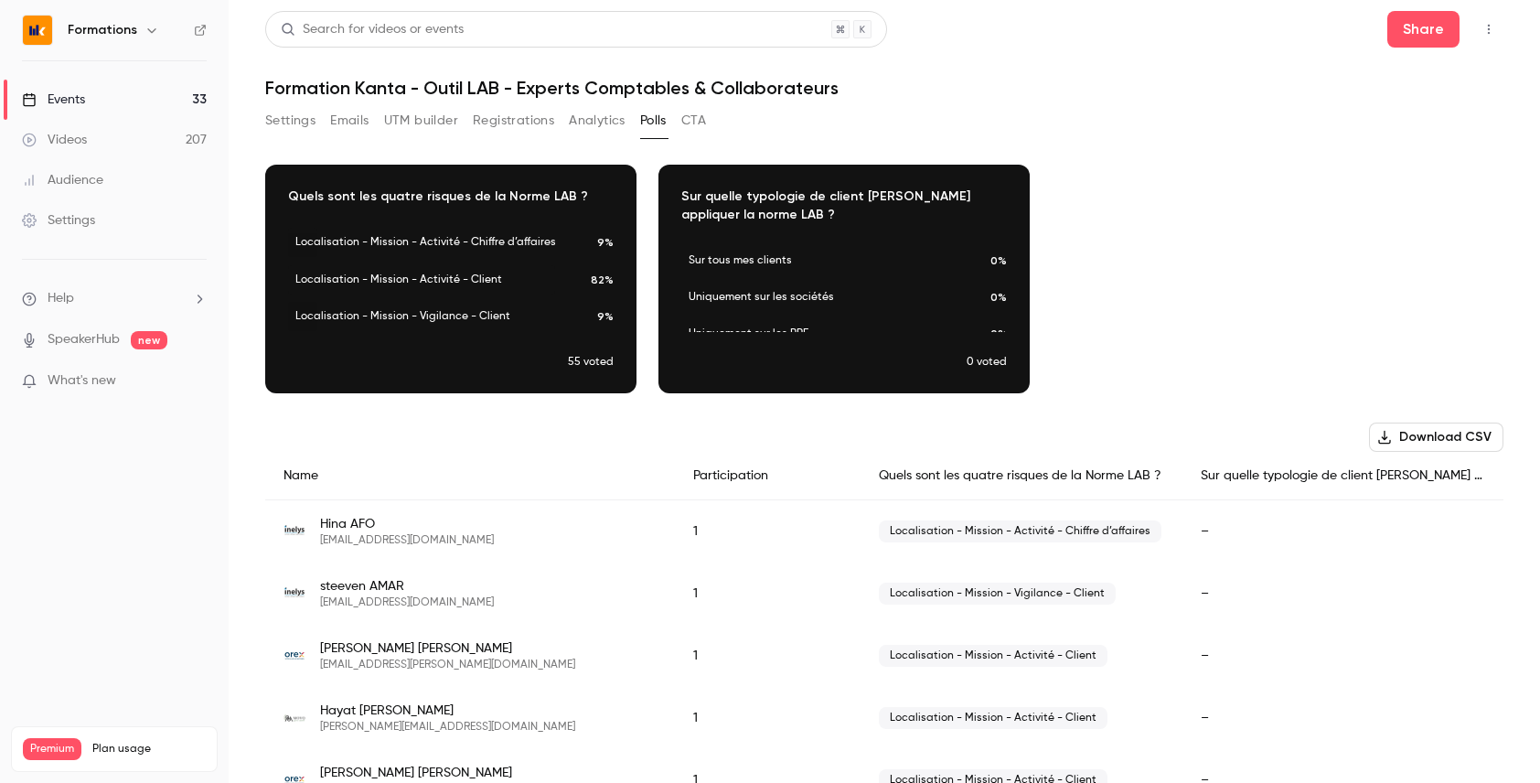
click at [584, 121] on button "Analytics" at bounding box center [597, 120] width 57 height 29
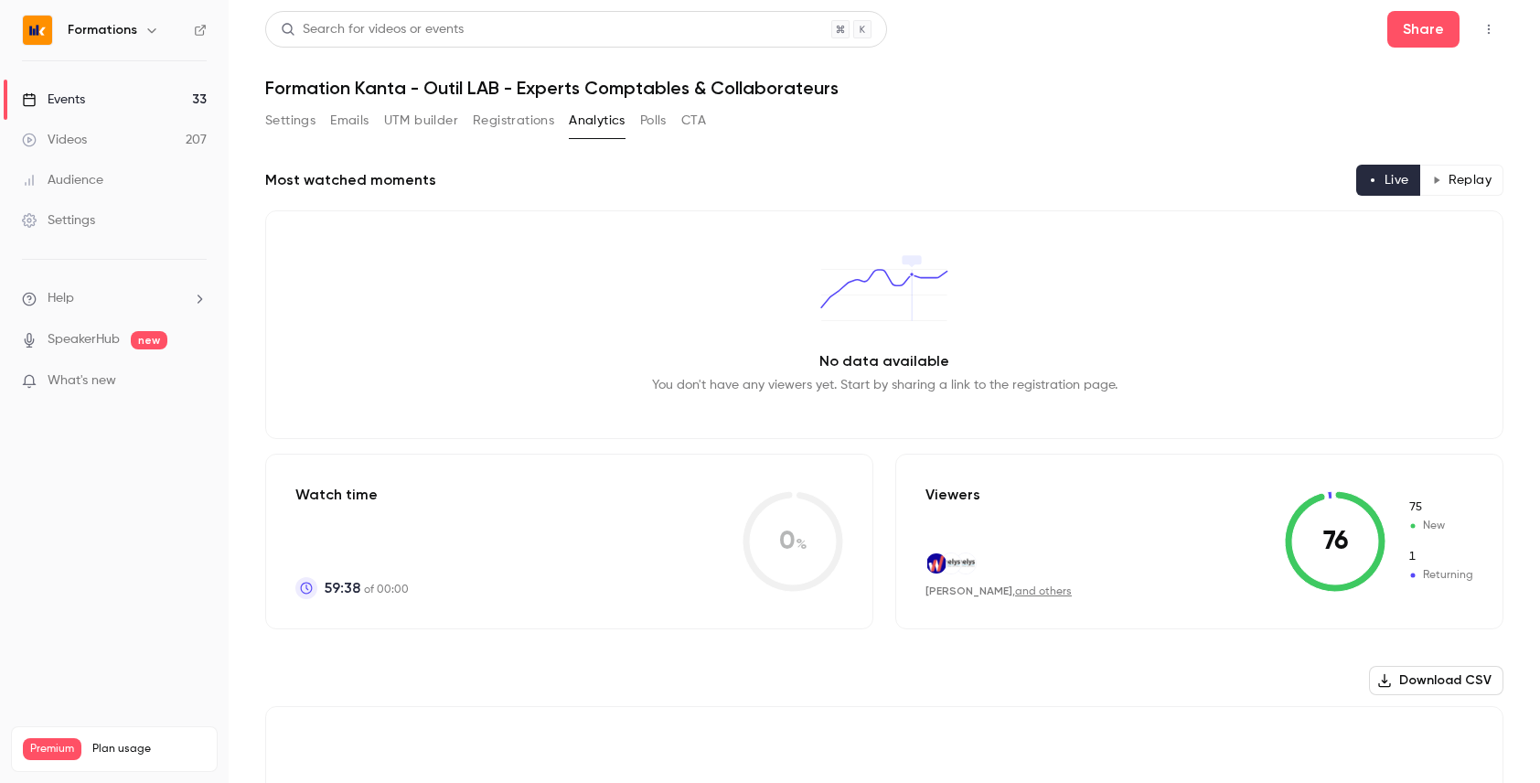
click at [670, 120] on div "Settings Emails UTM builder Registrations Analytics Polls CTA" at bounding box center [485, 120] width 441 height 29
click at [649, 123] on button "Polls" at bounding box center [653, 120] width 27 height 29
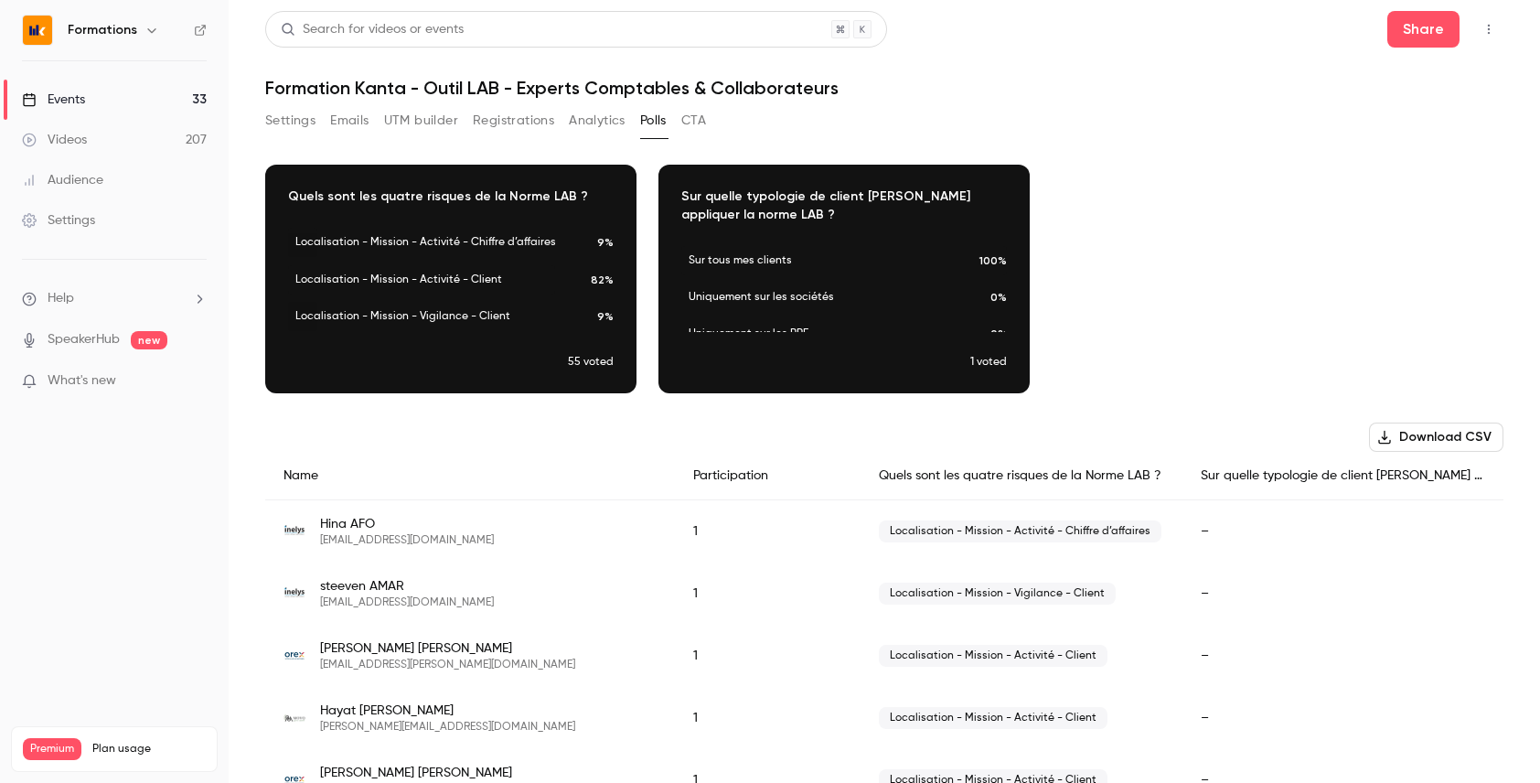
click at [570, 131] on button "Analytics" at bounding box center [597, 120] width 57 height 29
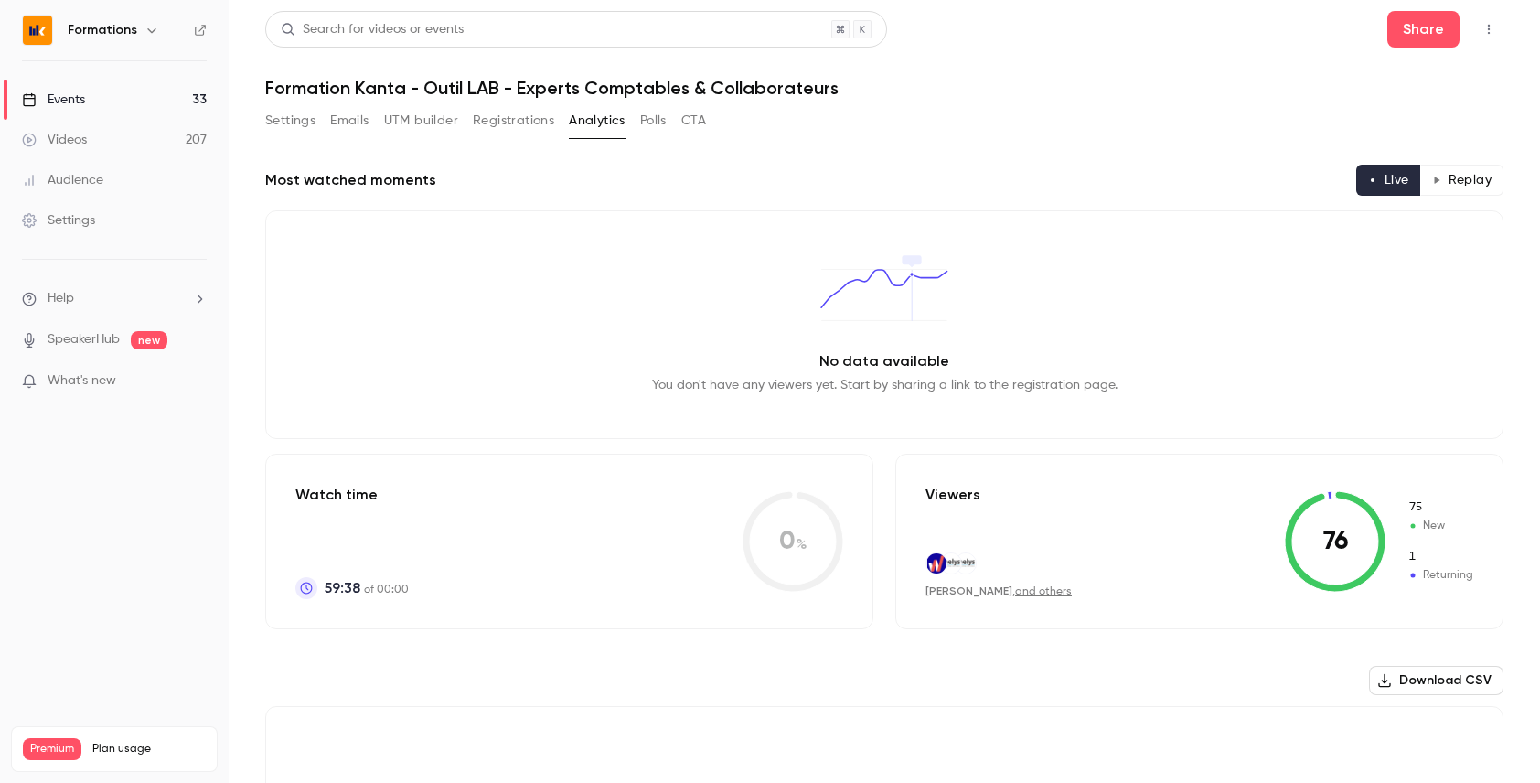
click at [651, 119] on button "Polls" at bounding box center [653, 120] width 27 height 29
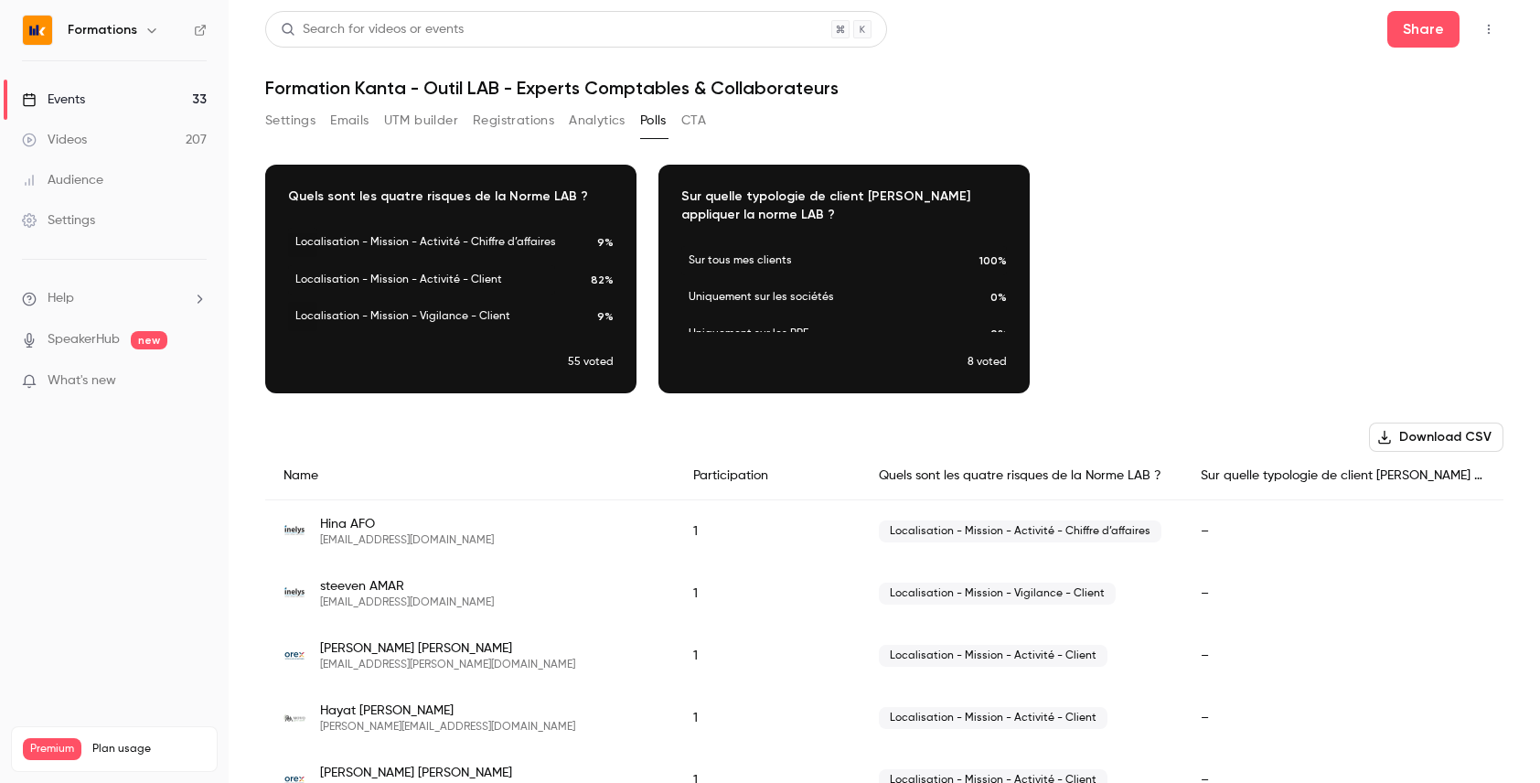
click at [597, 126] on button "Analytics" at bounding box center [597, 120] width 57 height 29
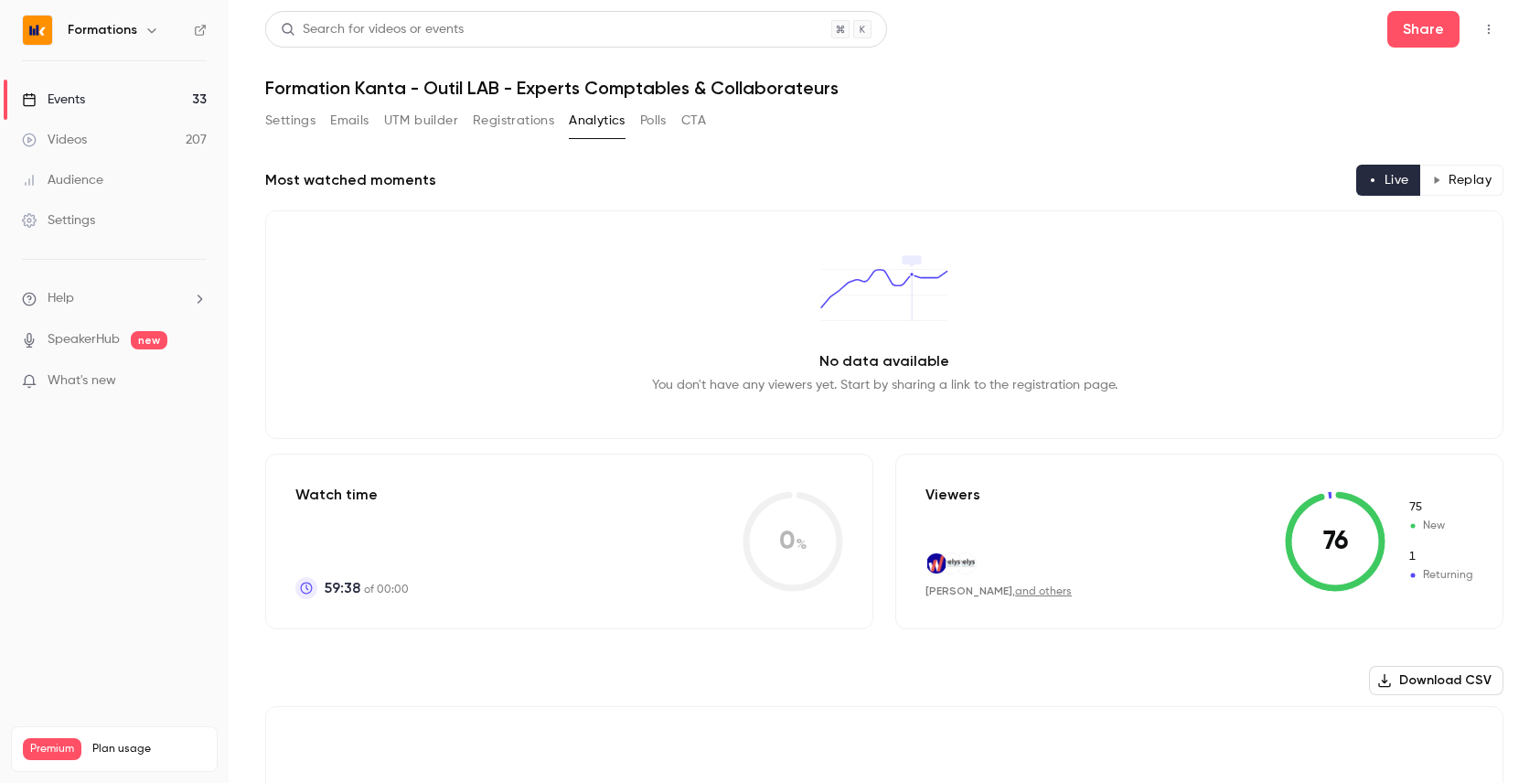
click at [656, 121] on button "Polls" at bounding box center [653, 120] width 27 height 29
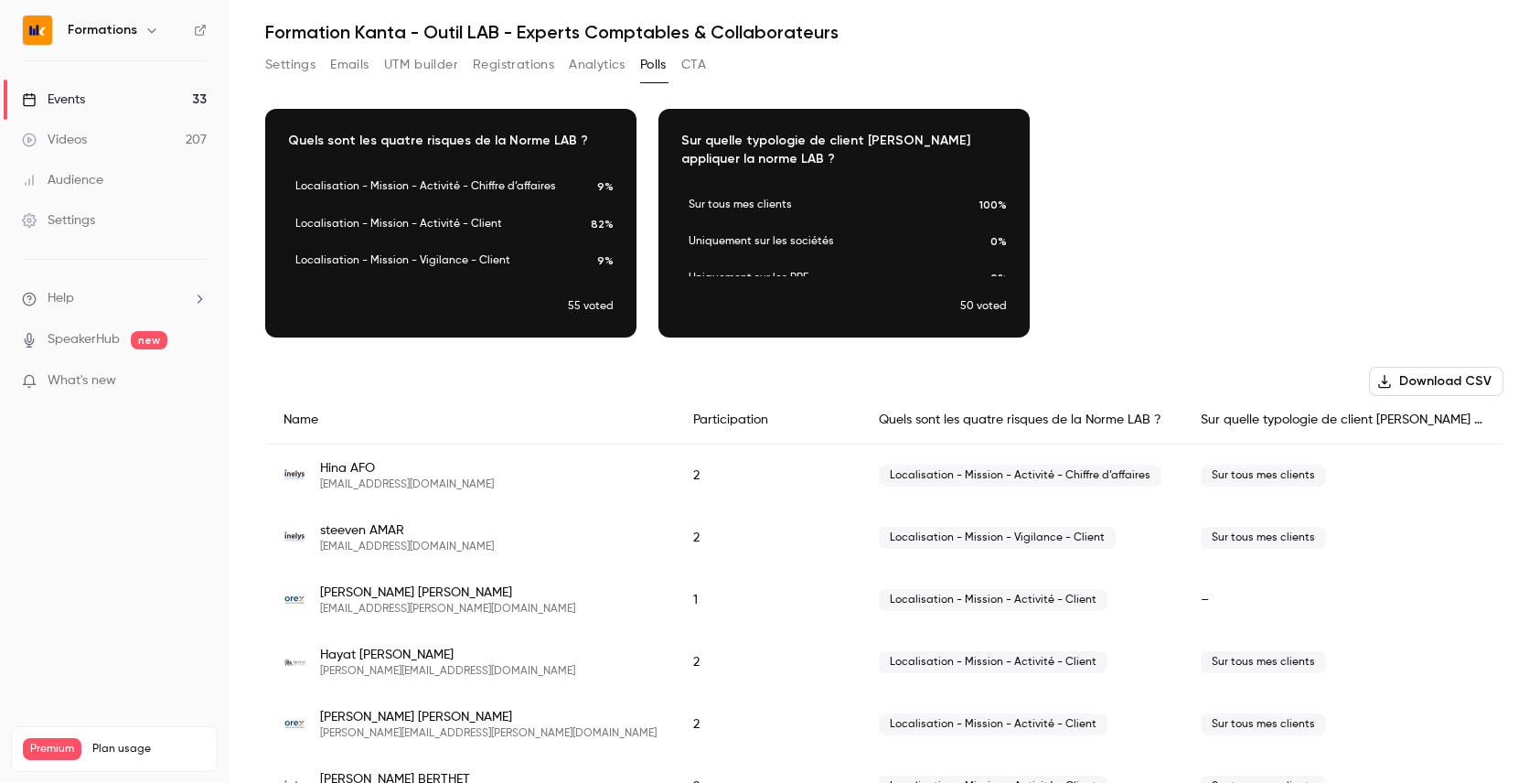
scroll to position [77, 0]
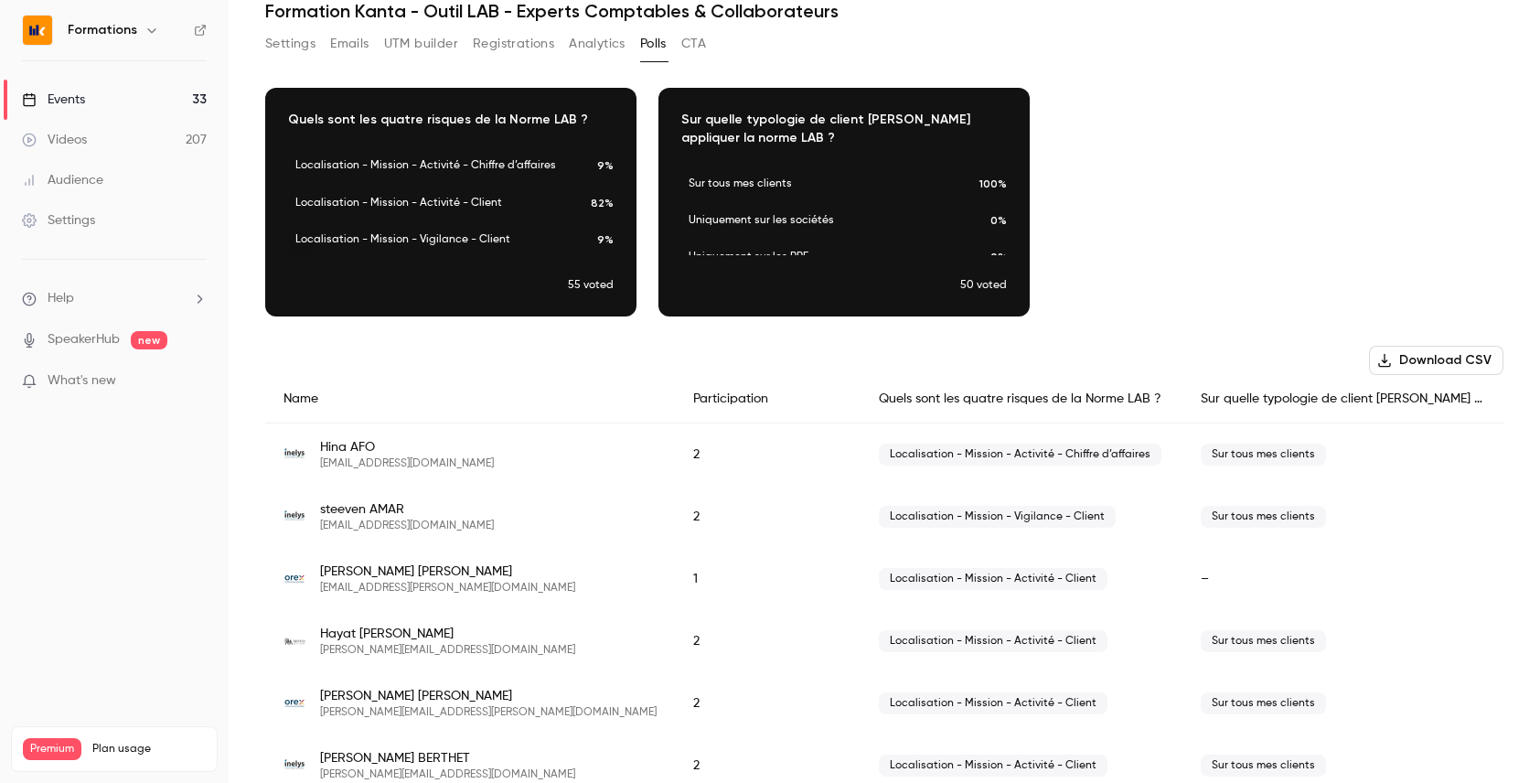
click at [585, 43] on button "Analytics" at bounding box center [597, 43] width 57 height 29
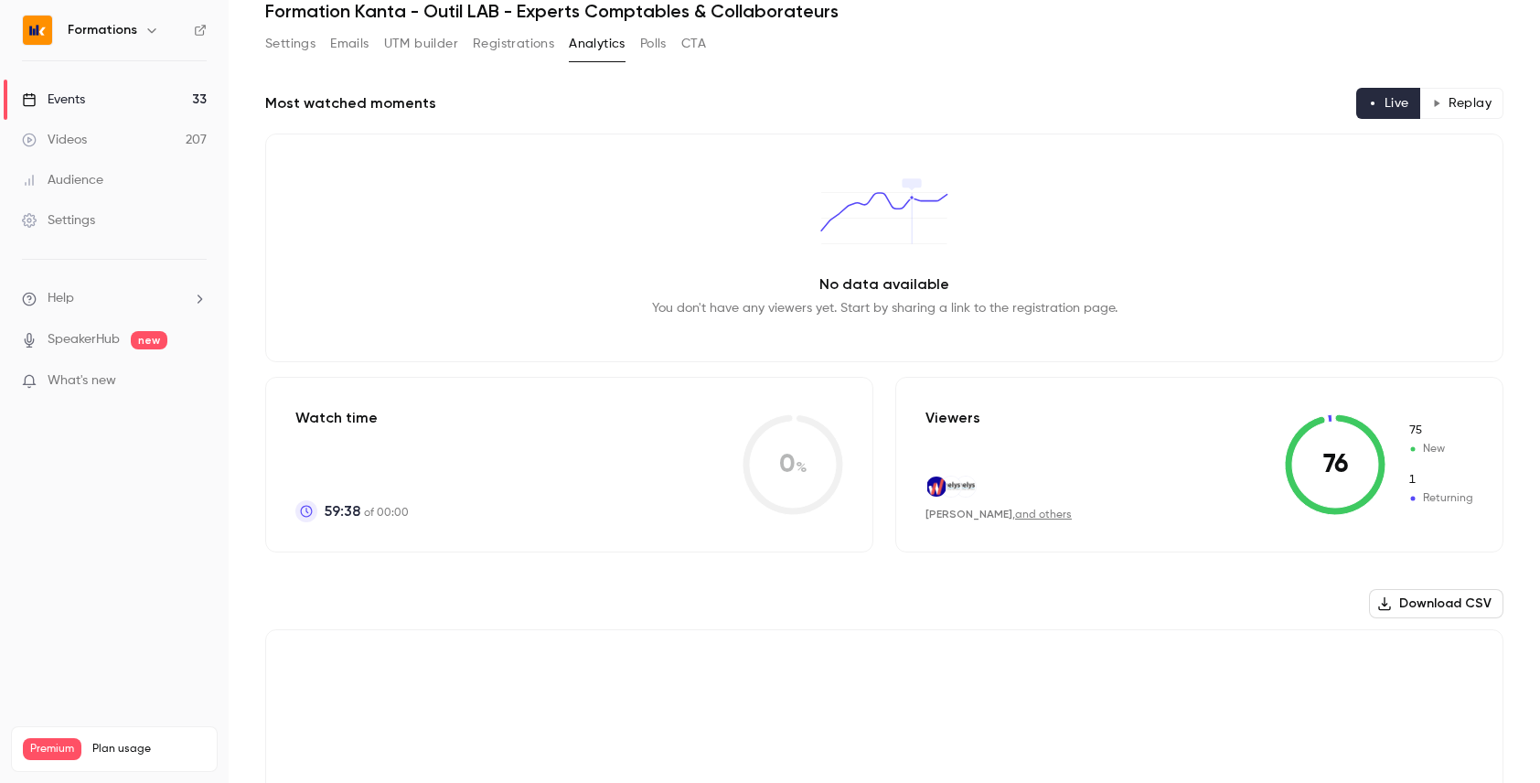
click at [654, 46] on button "Polls" at bounding box center [653, 43] width 27 height 29
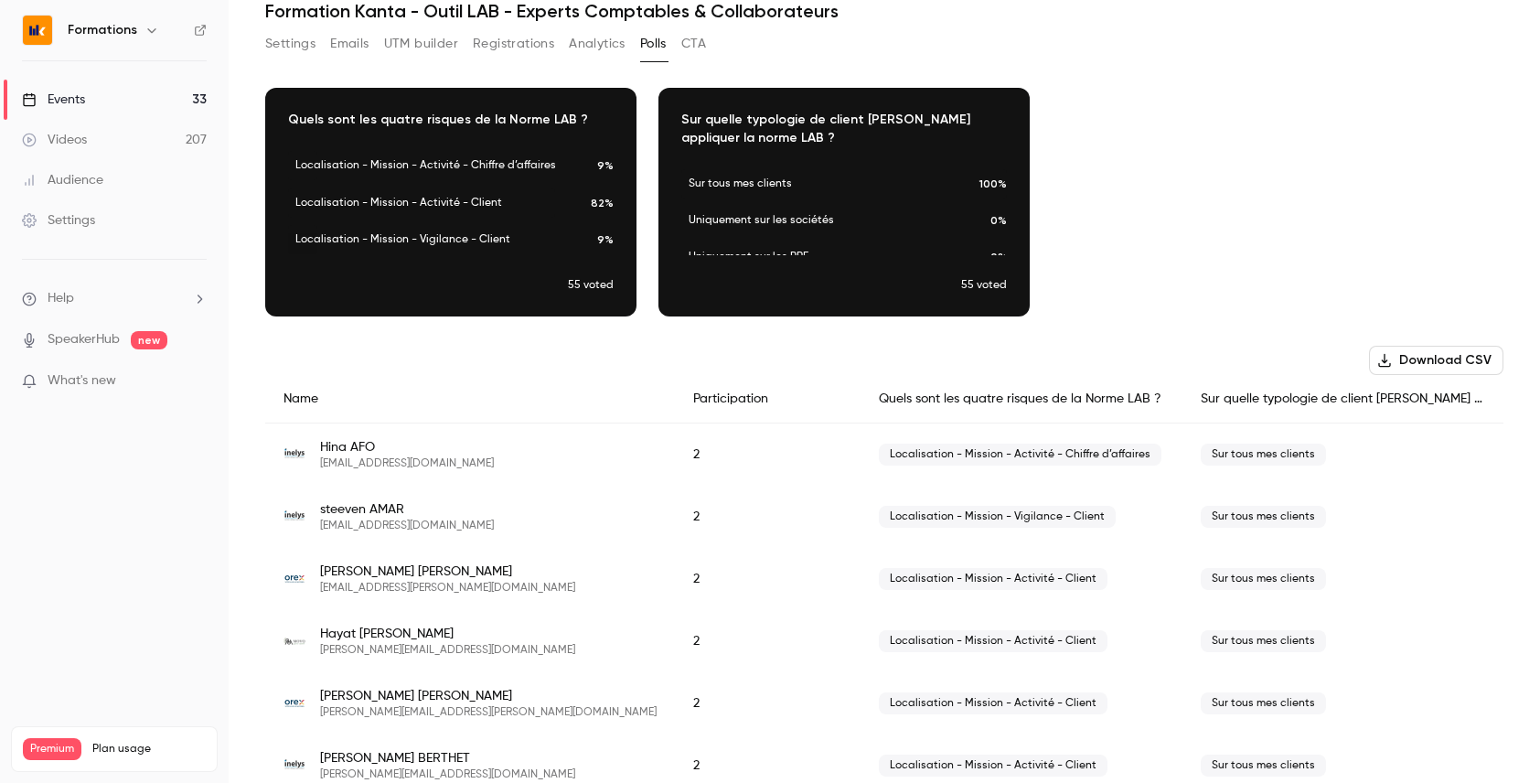
click at [181, 87] on link "Events 33" at bounding box center [114, 100] width 229 height 40
